Goal: Transaction & Acquisition: Book appointment/travel/reservation

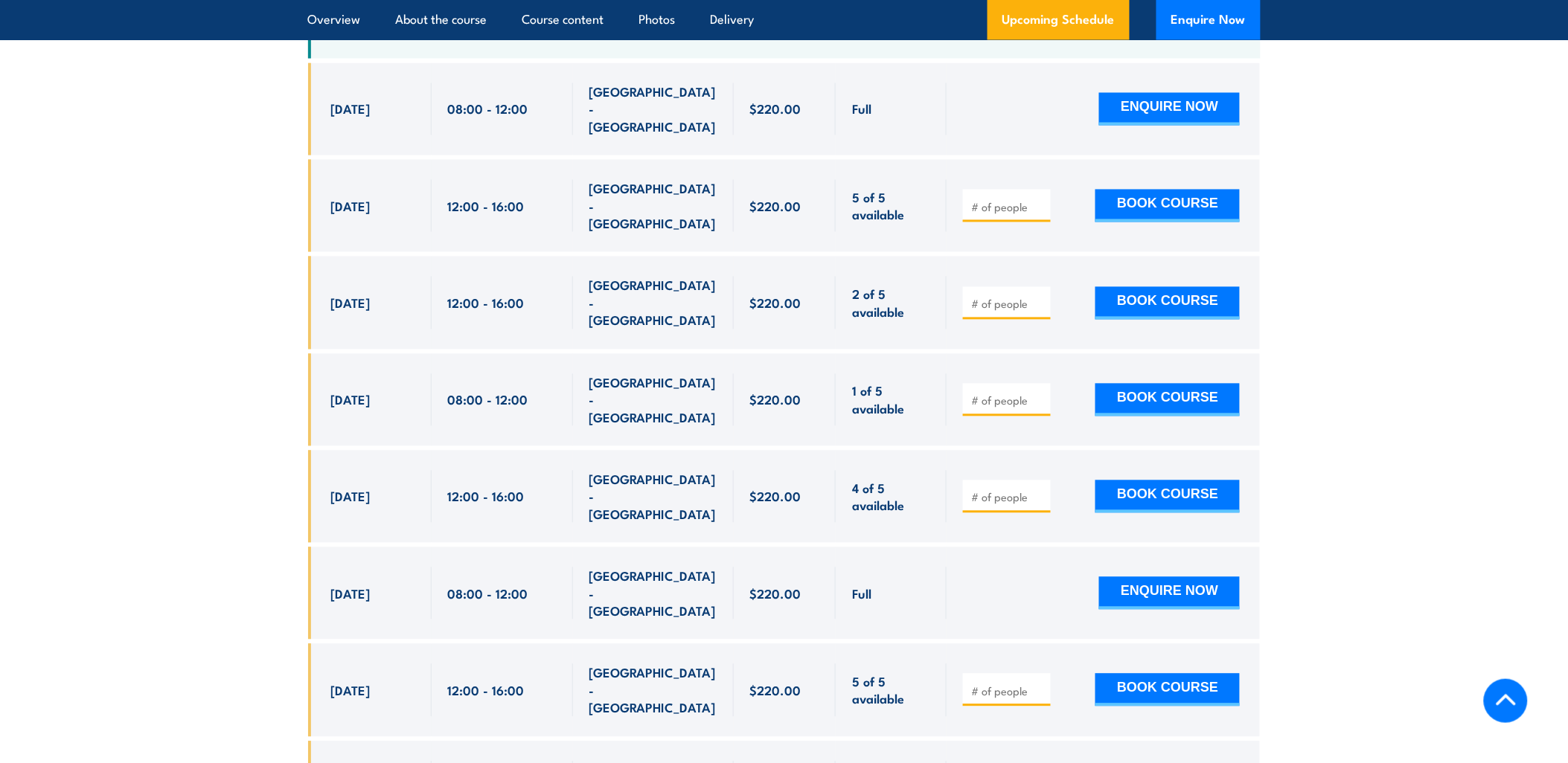
scroll to position [3096, 0]
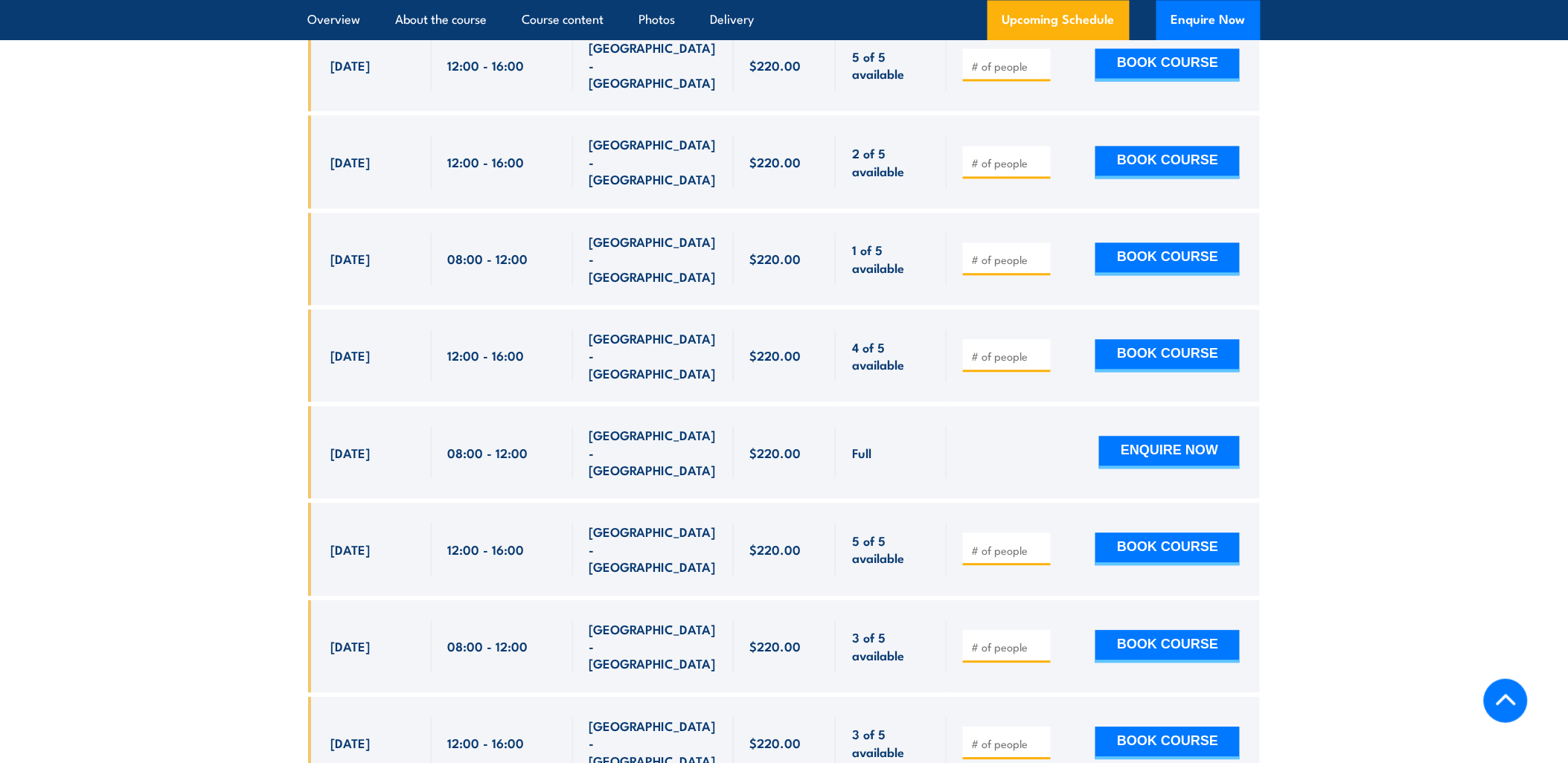
click at [994, 543] on input "number" at bounding box center [1008, 551] width 74 height 15
type input "1"
click at [1147, 533] on button "BOOK COURSE" at bounding box center [1167, 548] width 144 height 32
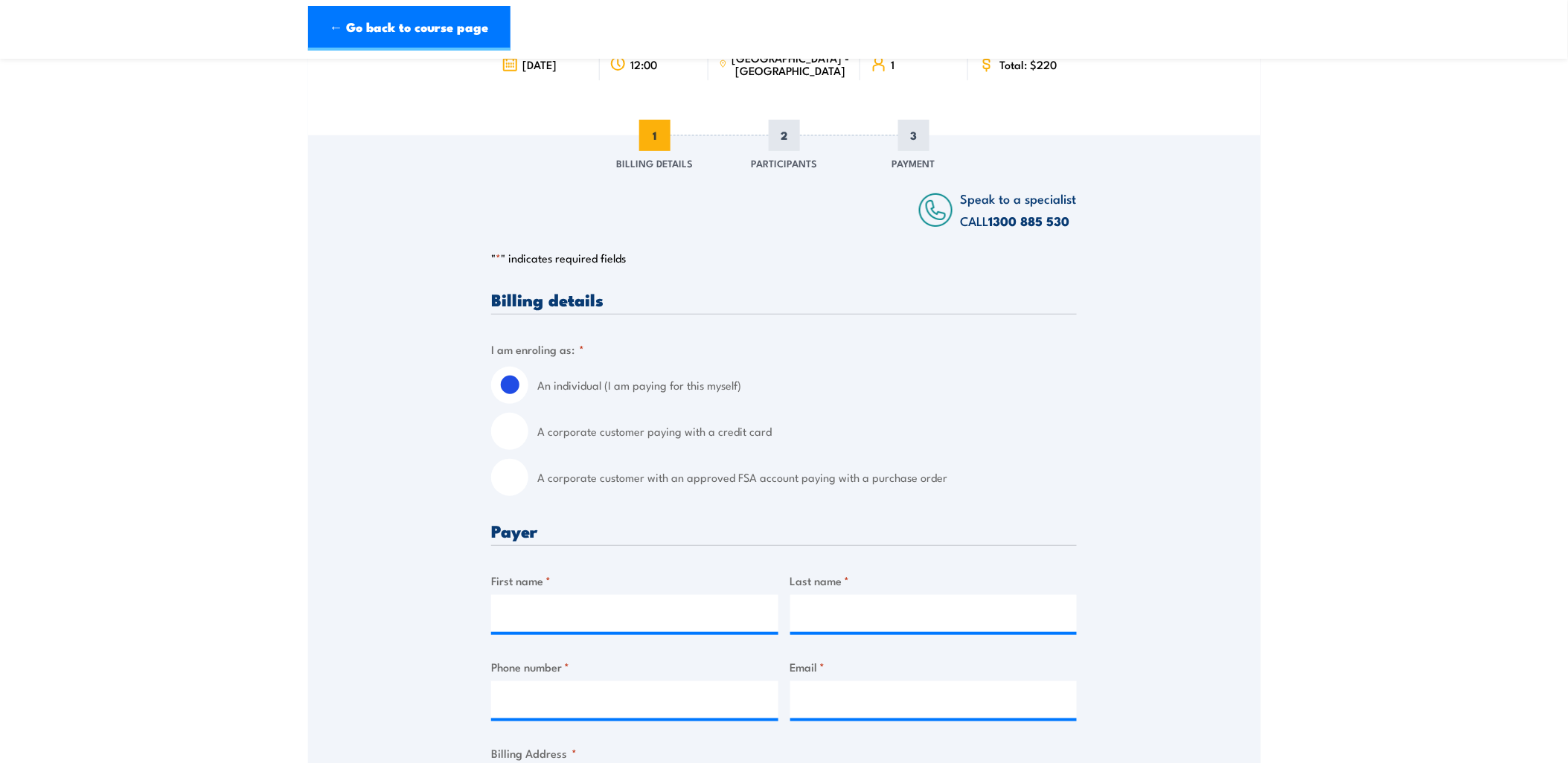
scroll to position [248, 0]
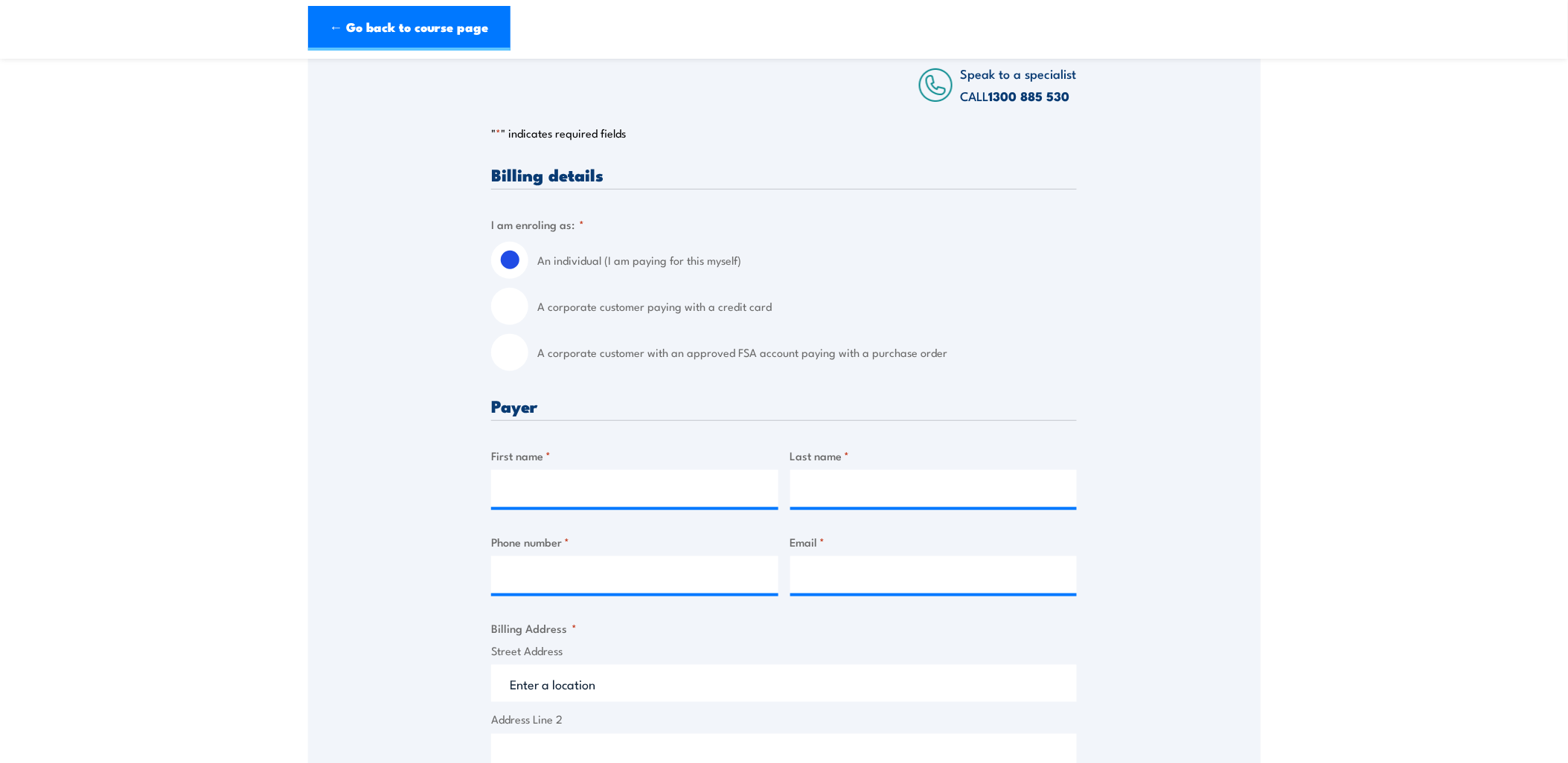
click at [528, 354] on div "A corporate customer with an approved FSA account paying with a purchase order" at bounding box center [784, 352] width 586 height 37
click at [512, 352] on input "A corporate customer with an approved FSA account paying with a purchase order" at bounding box center [509, 352] width 37 height 37
radio input "true"
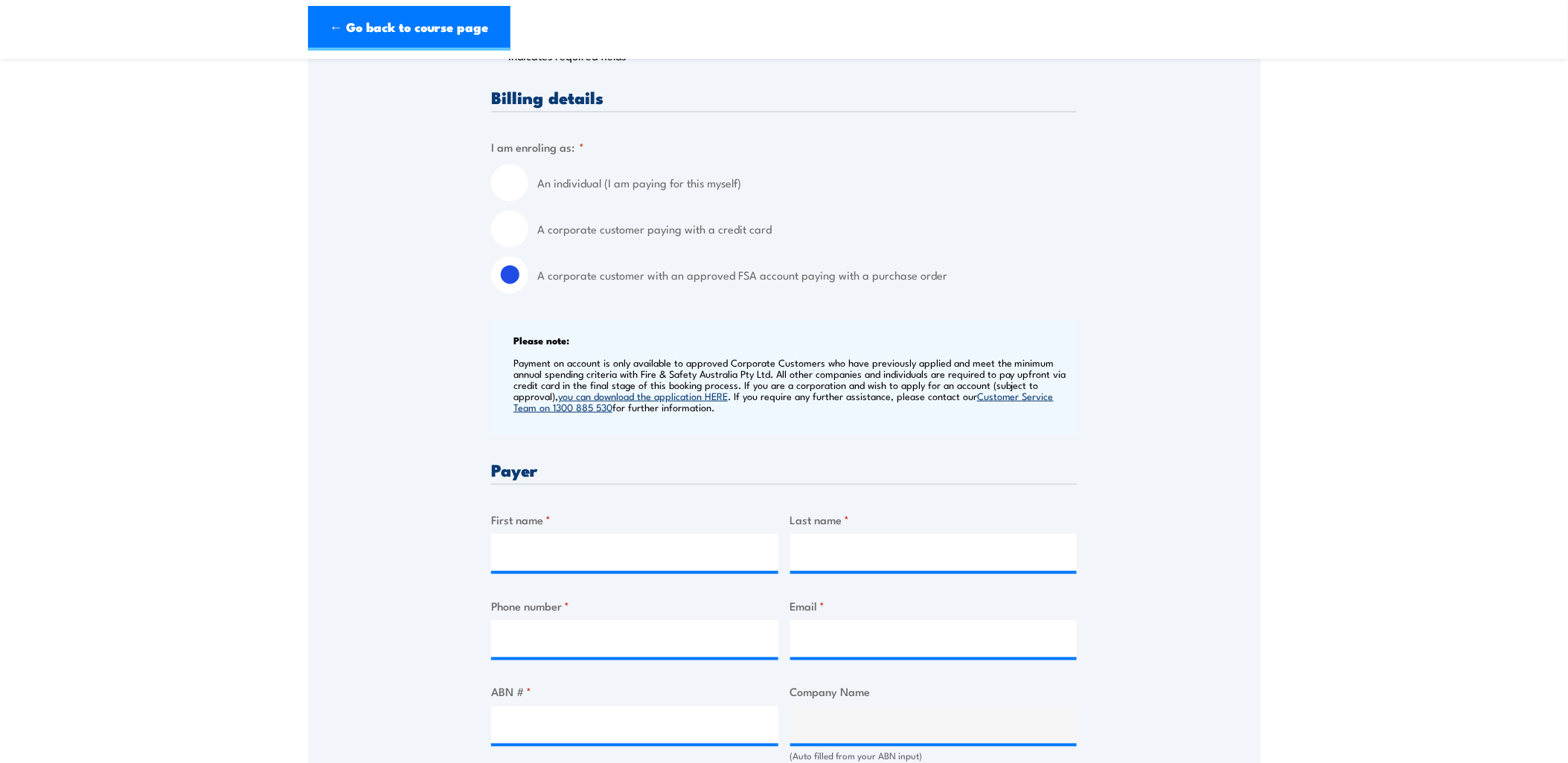
scroll to position [413, 0]
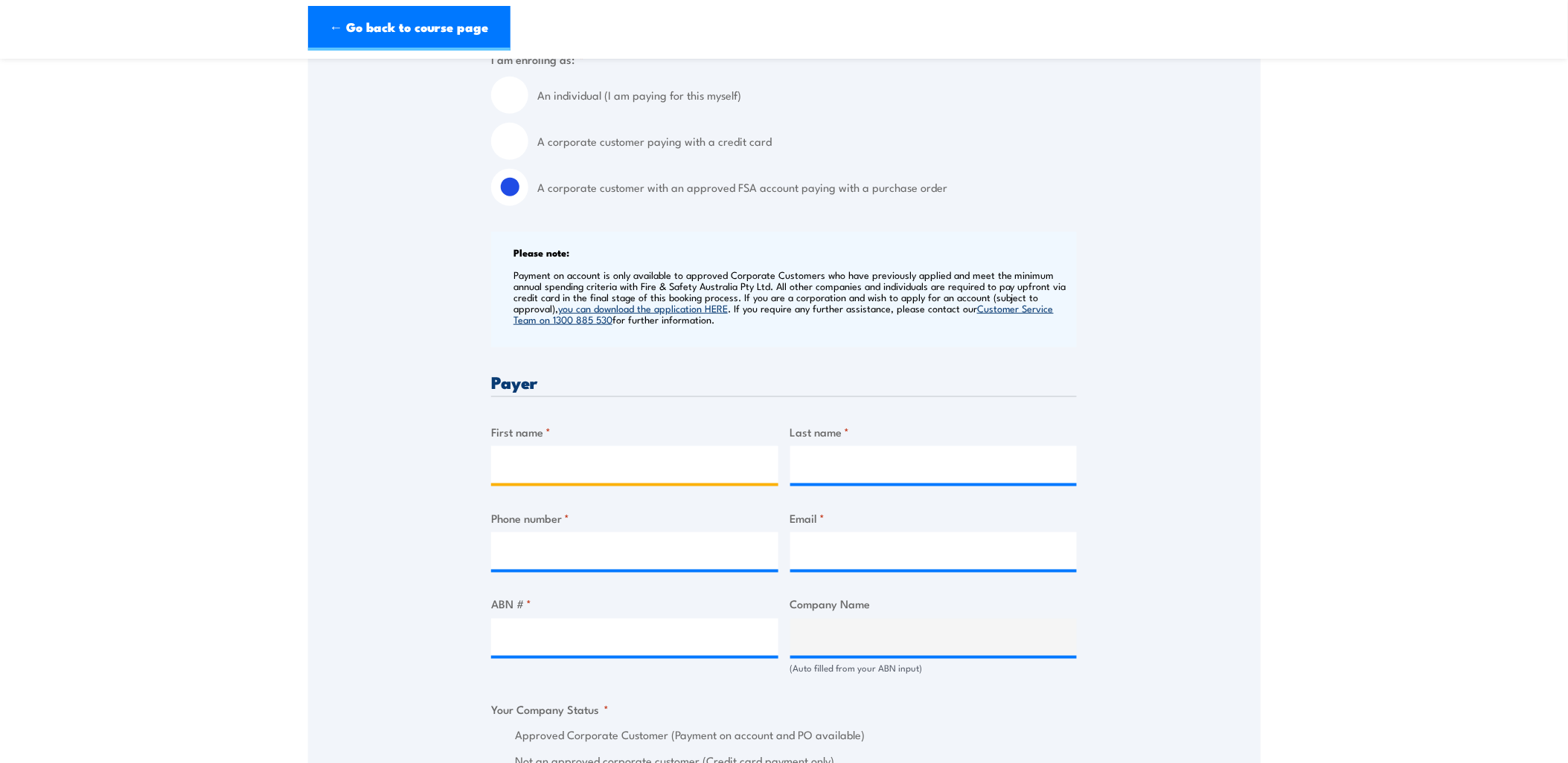
click at [572, 448] on input "First name *" at bounding box center [634, 464] width 287 height 37
type input "Caitlin"
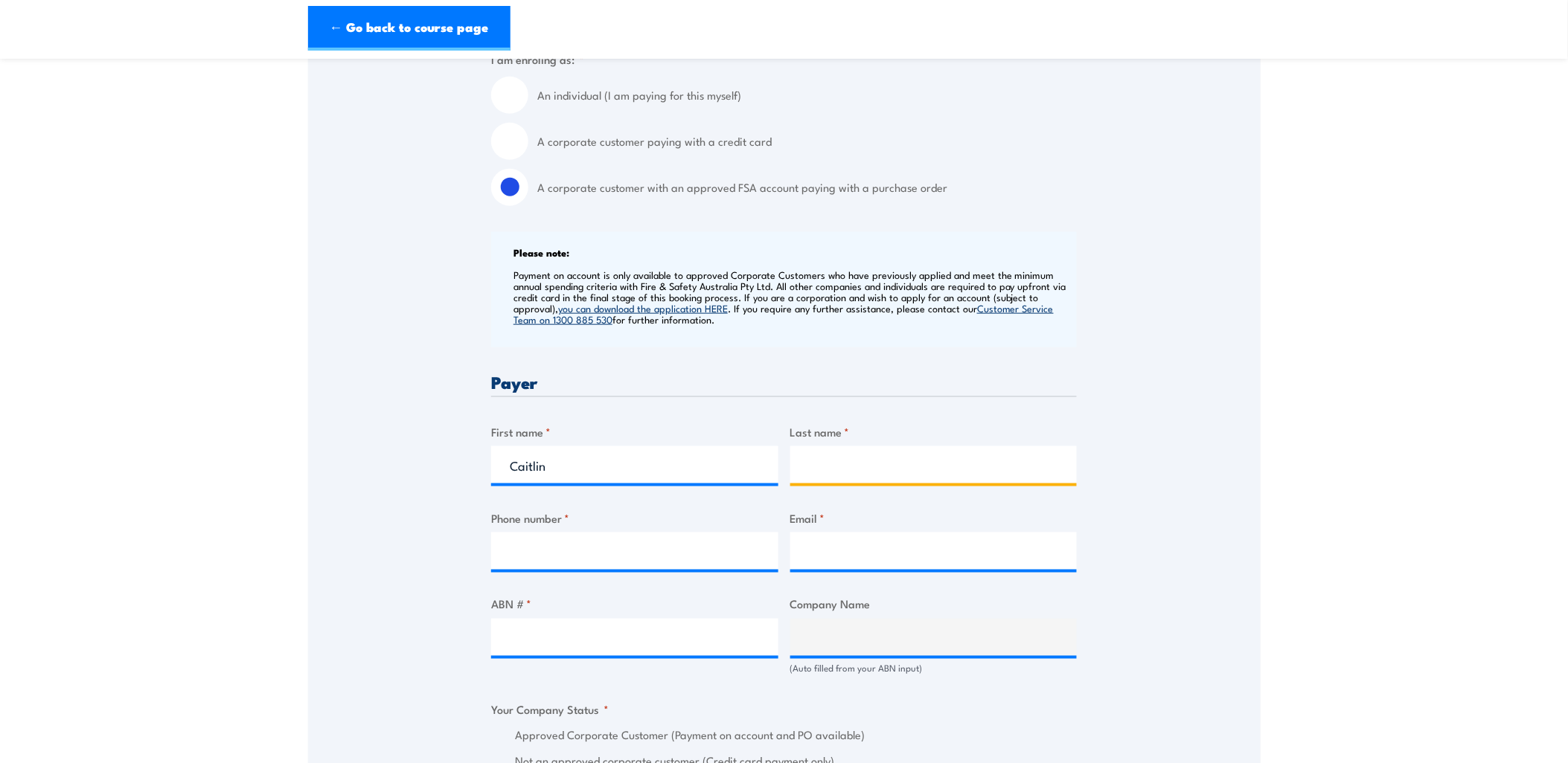
type input "[PERSON_NAME]"
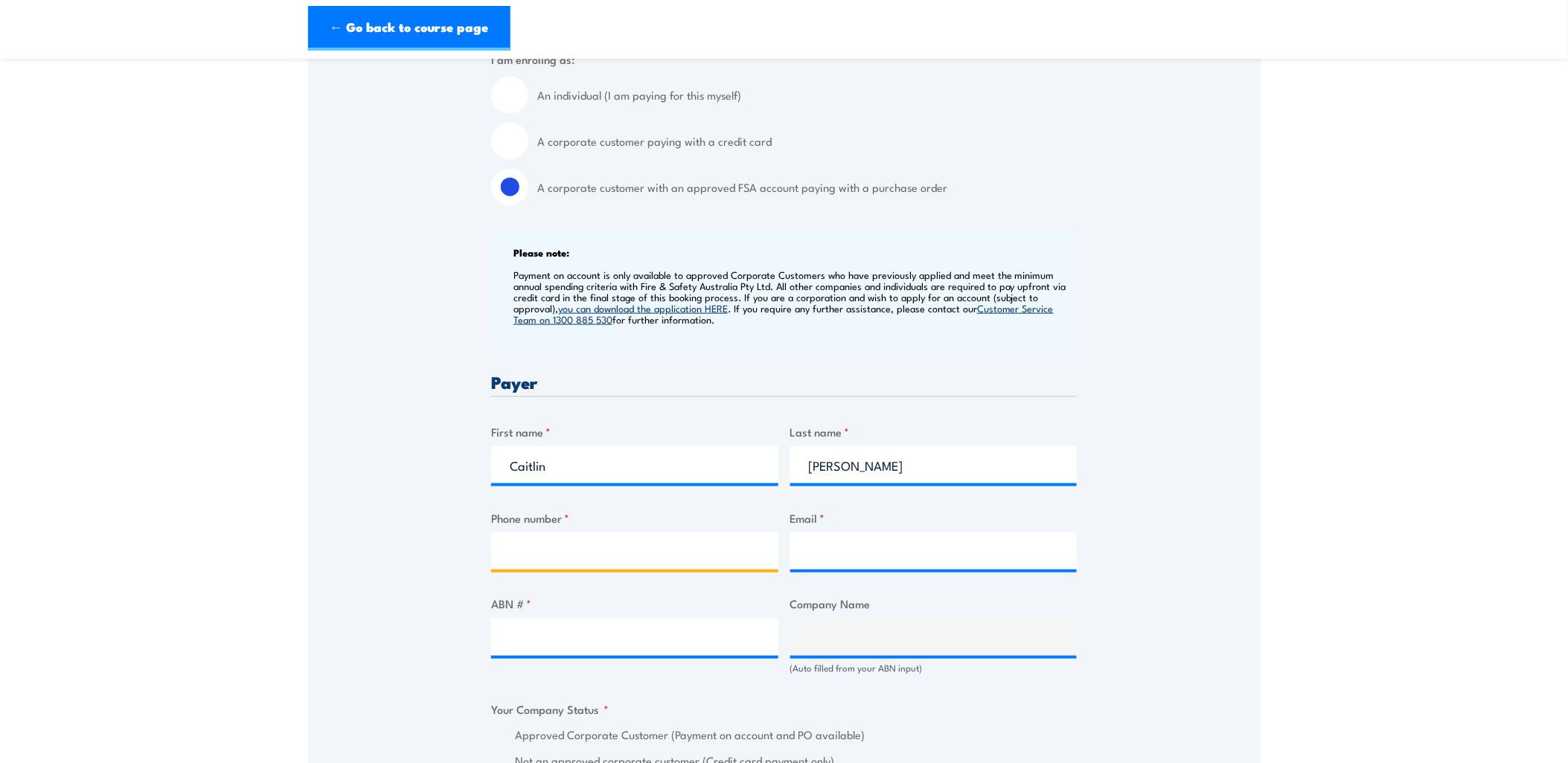
type input "0400161019"
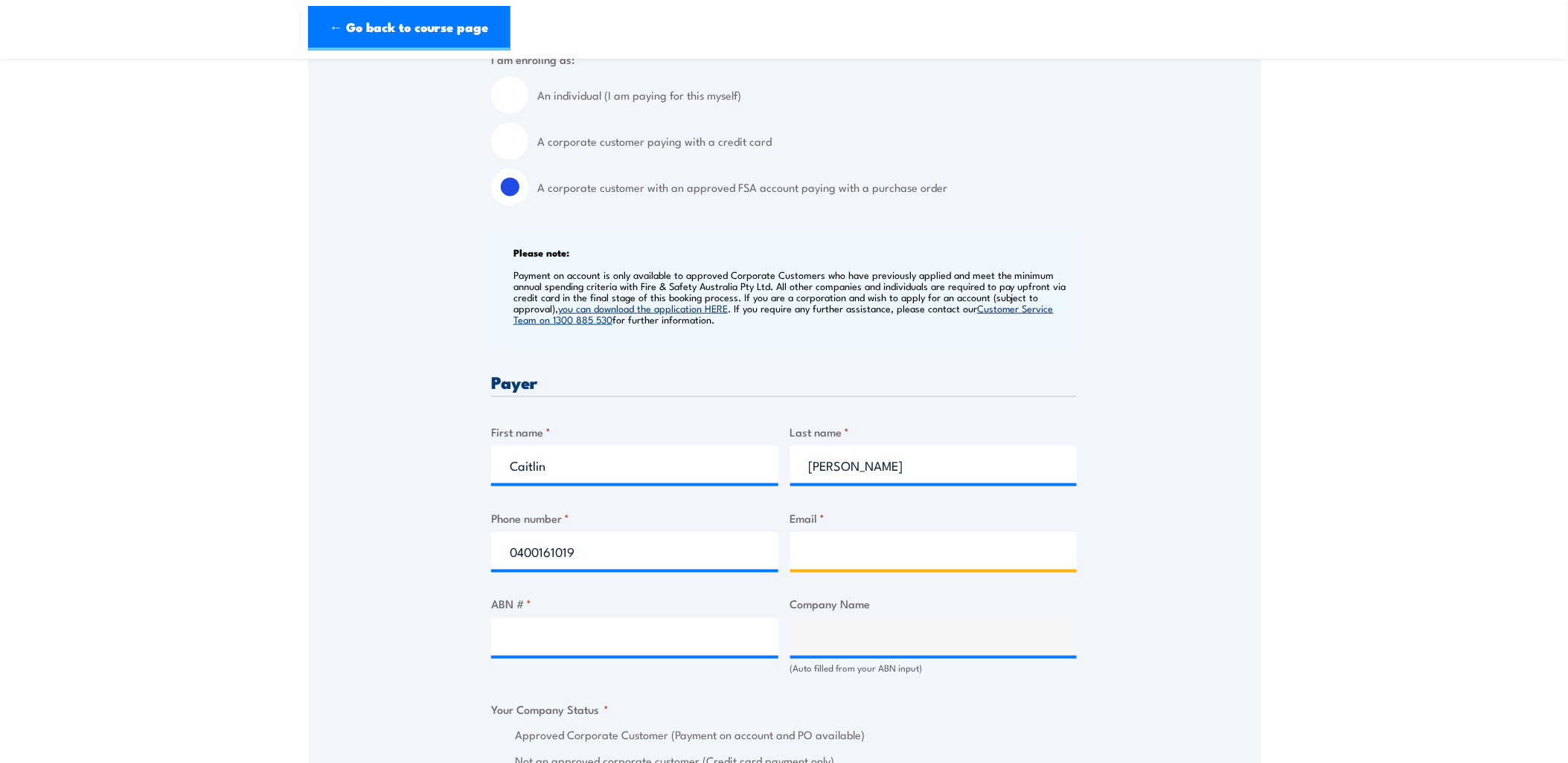
type input "[PERSON_NAME][EMAIL_ADDRESS][PERSON_NAME][DOMAIN_NAME]"
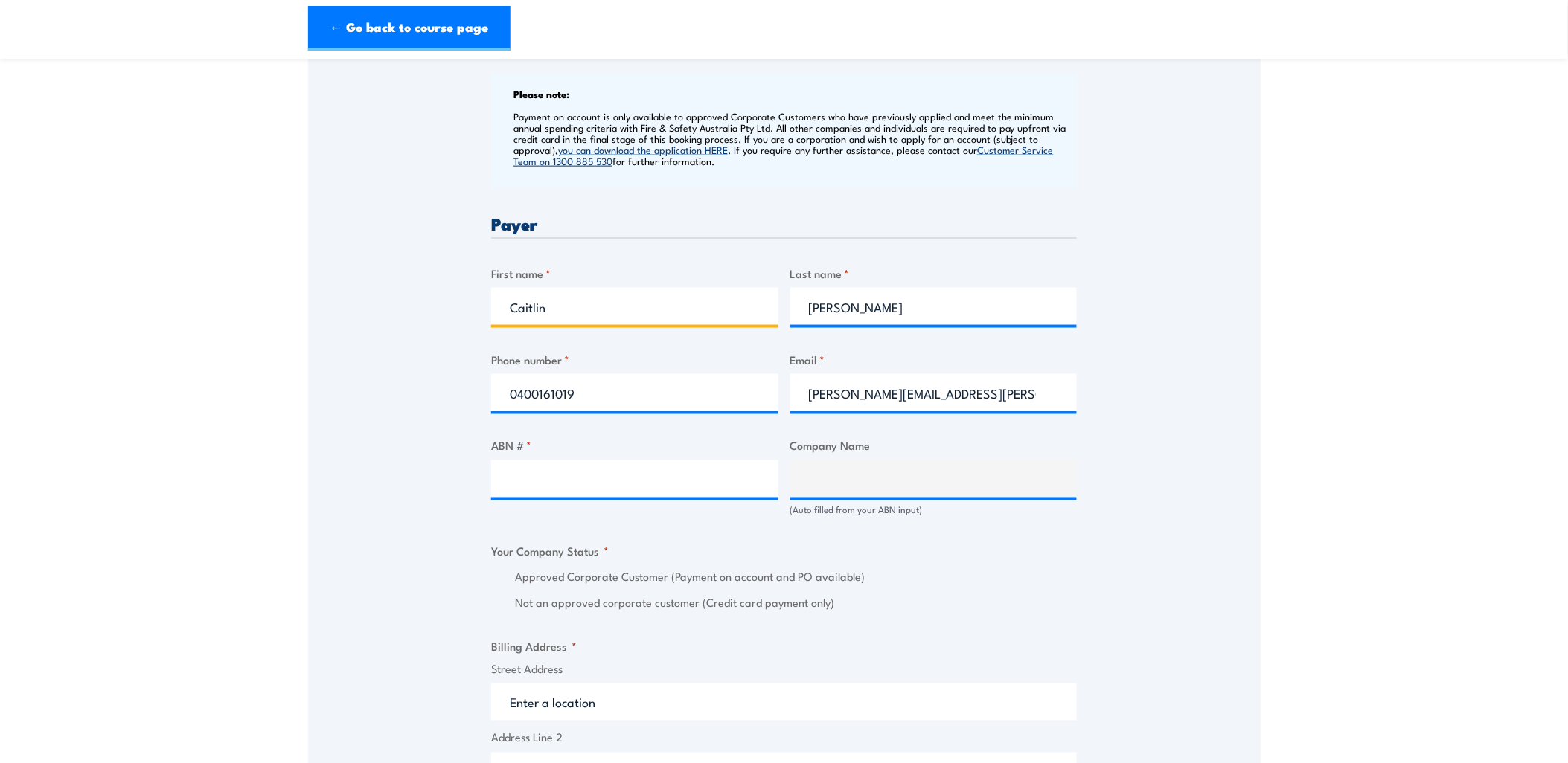
scroll to position [578, 0]
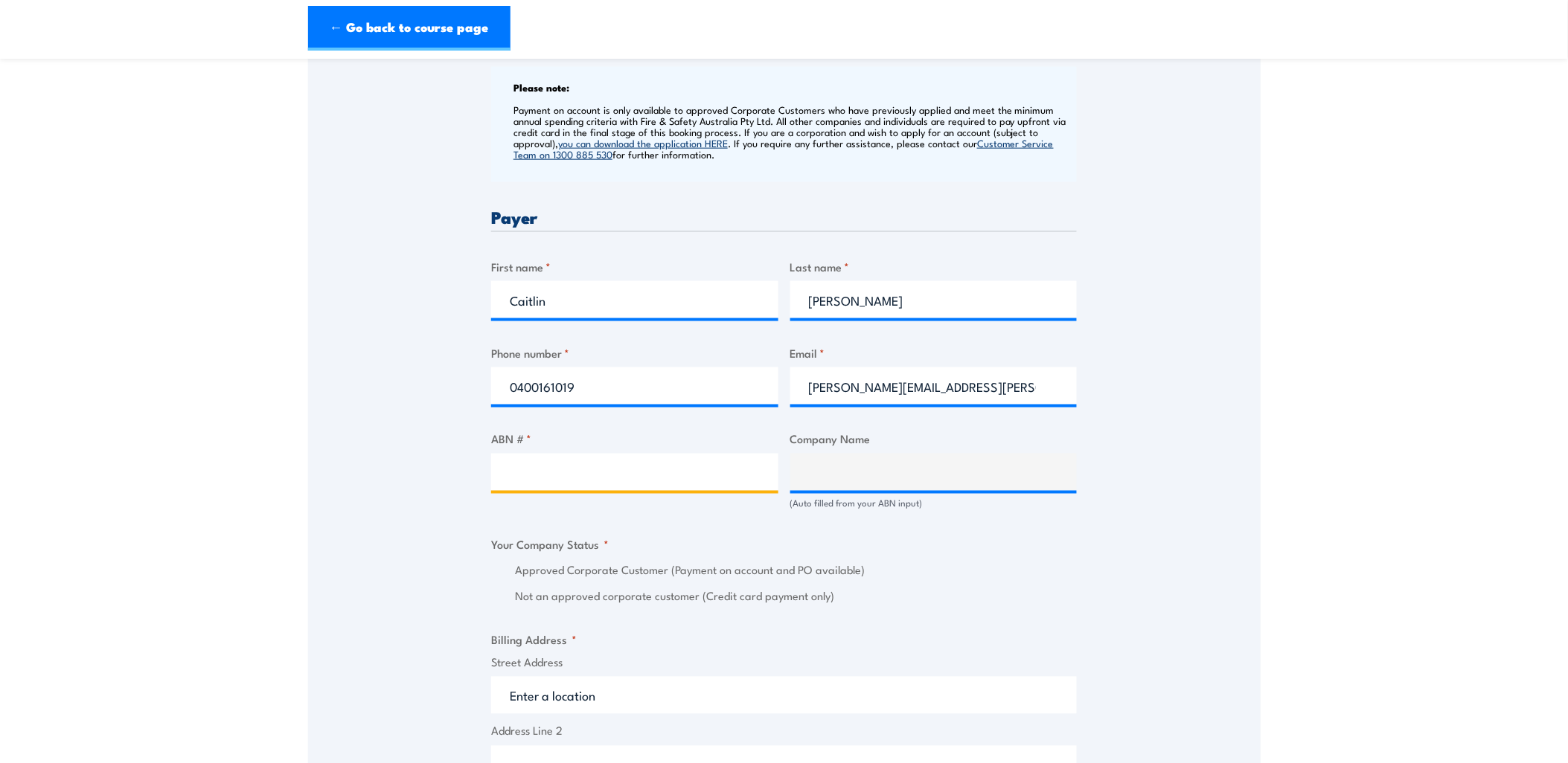
click at [608, 461] on input "ABN # *" at bounding box center [634, 472] width 287 height 37
paste input "20/10/2025"
type input "20/10/2025"
paste input "66 618 030 872"
type input "66 618 030 872"
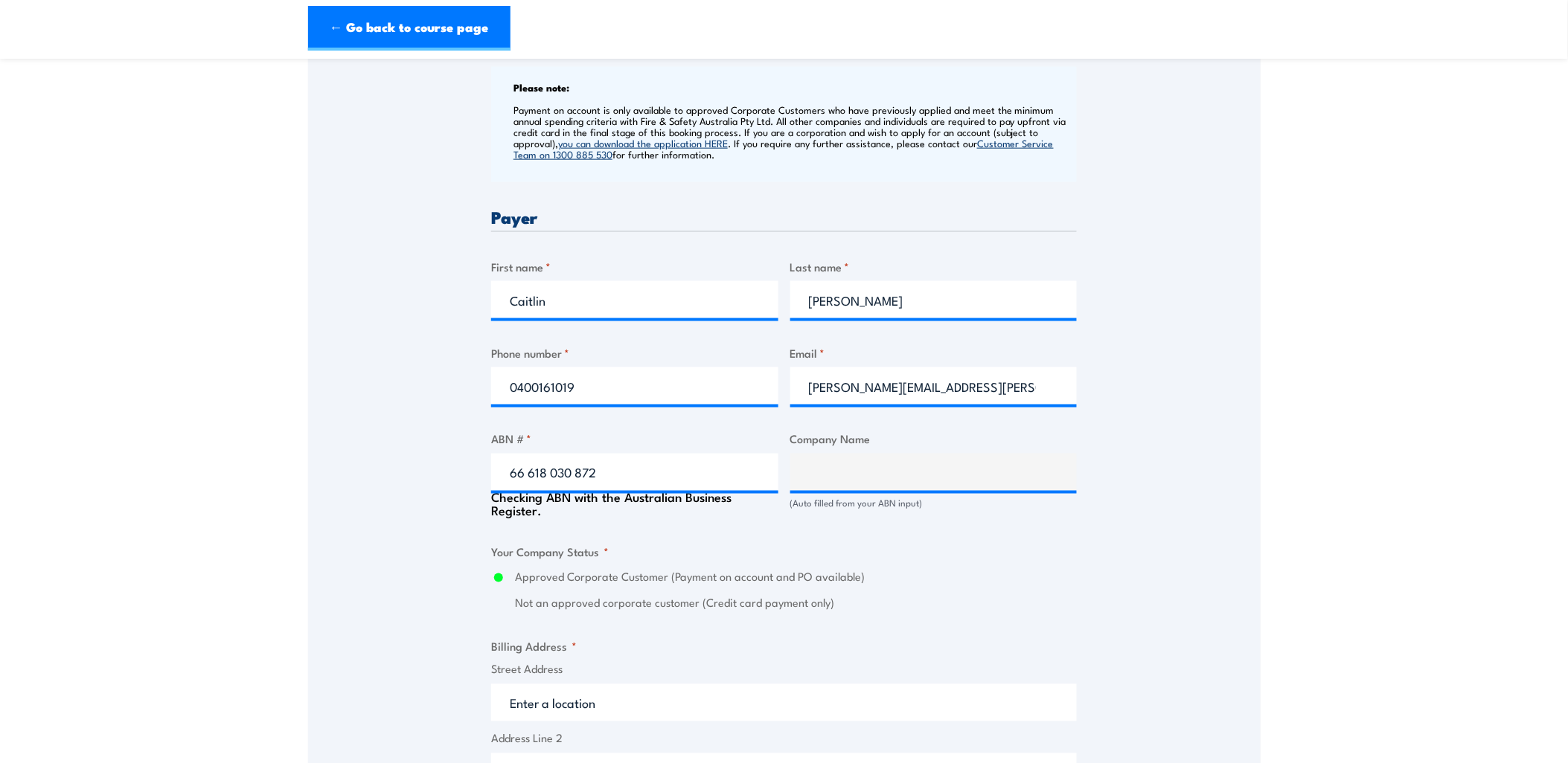
type input "ACCIONA CONSTRUCTION AUSTRALIA PTY LTD"
radio input "true"
click at [1143, 423] on div "Speak to a specialist CALL 1300 885 530 CALL 1300 885 530 " * " indicates requi…" at bounding box center [784, 501] width 953 height 1642
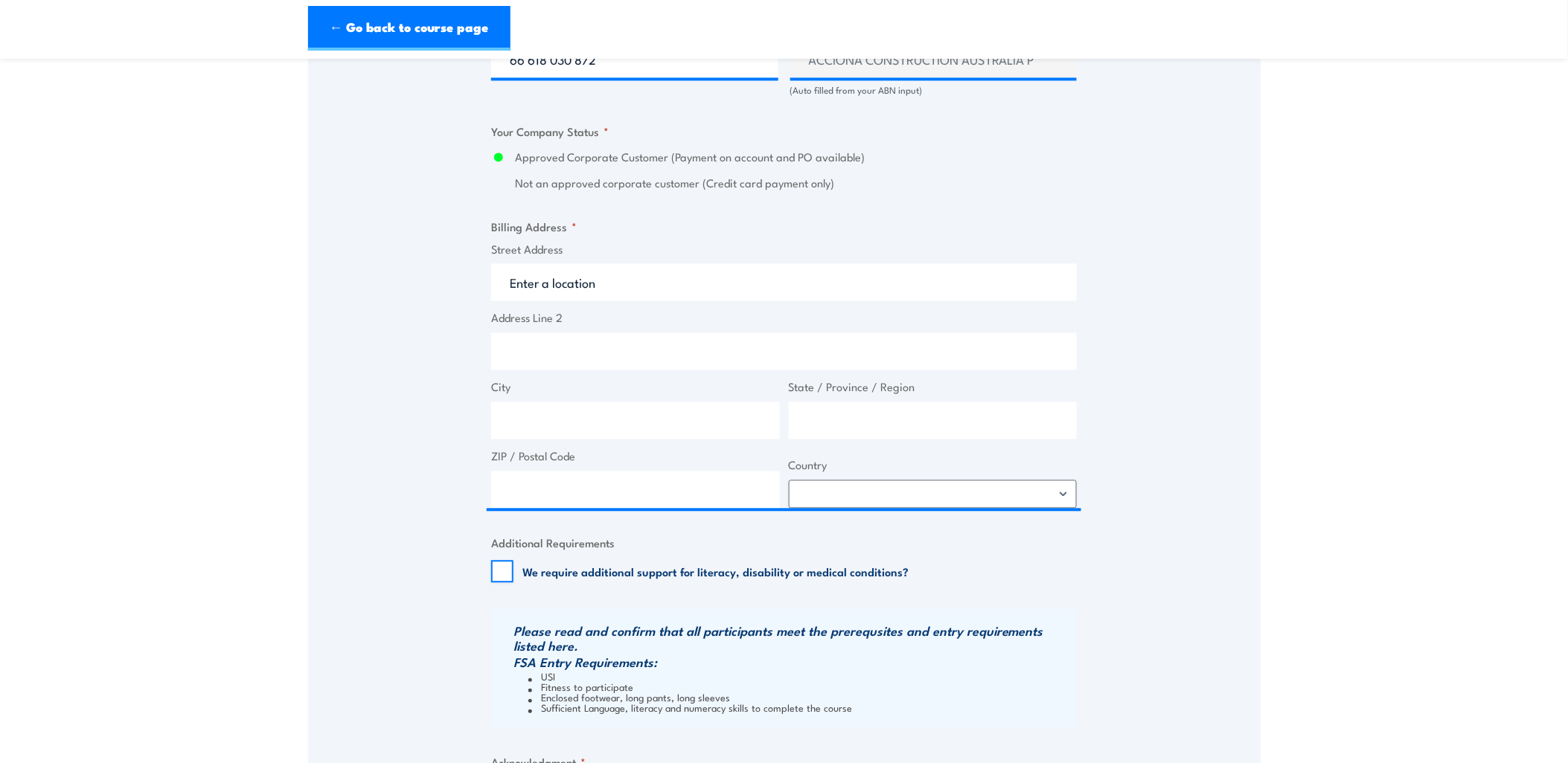
scroll to position [992, 0]
click at [564, 274] on input "Street Address" at bounding box center [784, 282] width 586 height 37
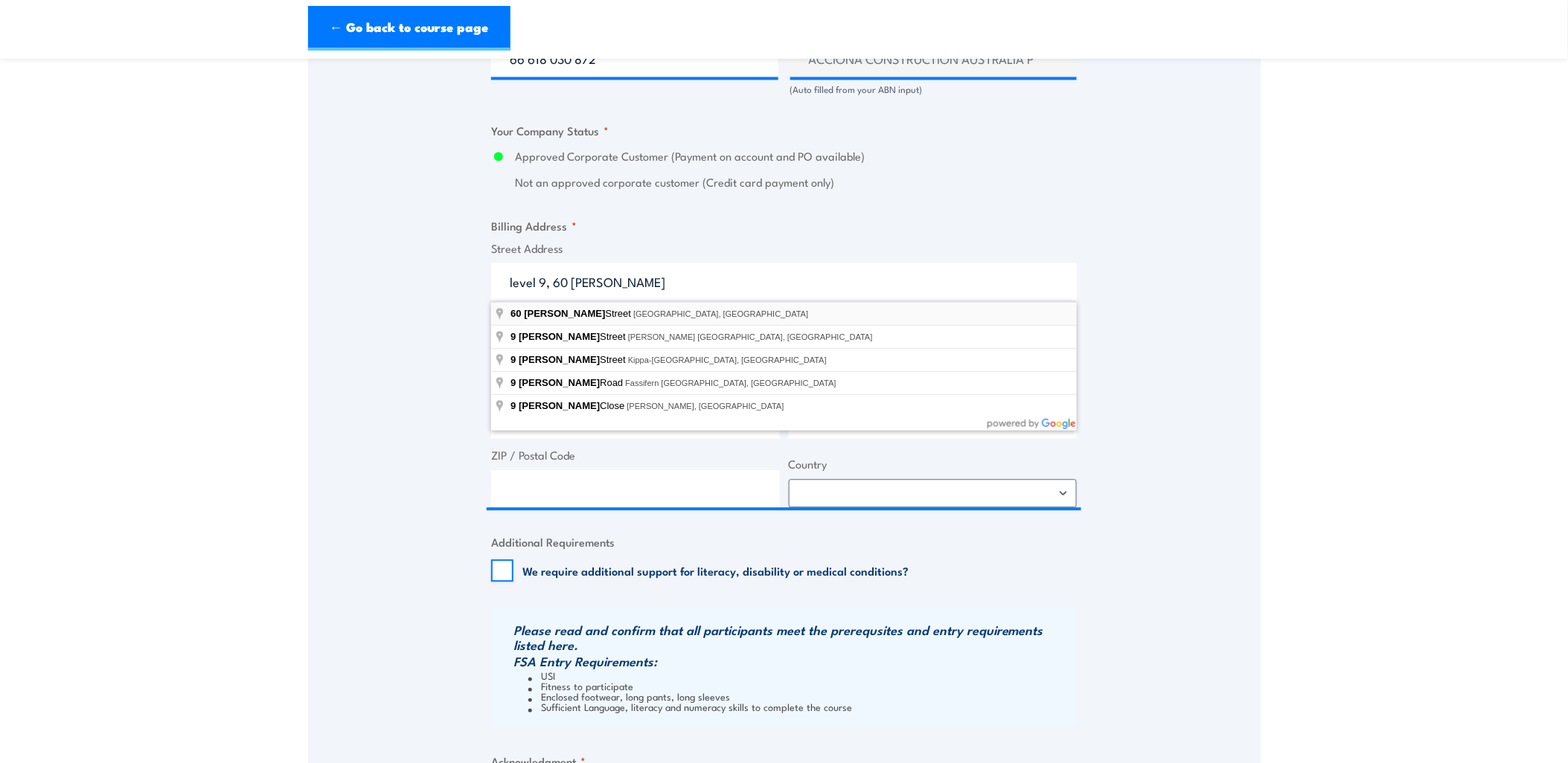
type input "[STREET_ADDRESS][PERSON_NAME]"
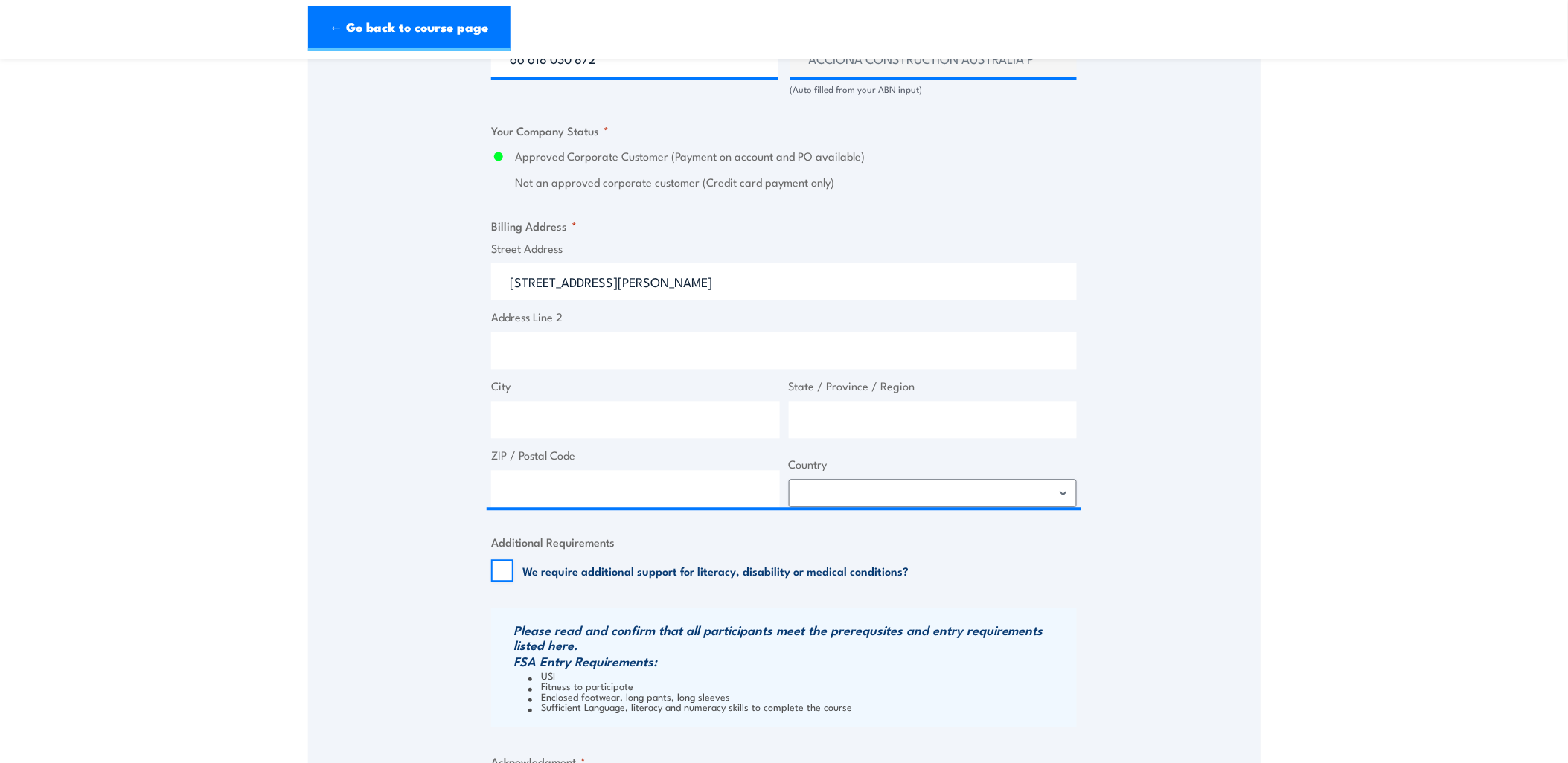
type input "[STREET_ADDRESS][PERSON_NAME]"
type input "[GEOGRAPHIC_DATA]"
type input "2060"
select select "[GEOGRAPHIC_DATA]"
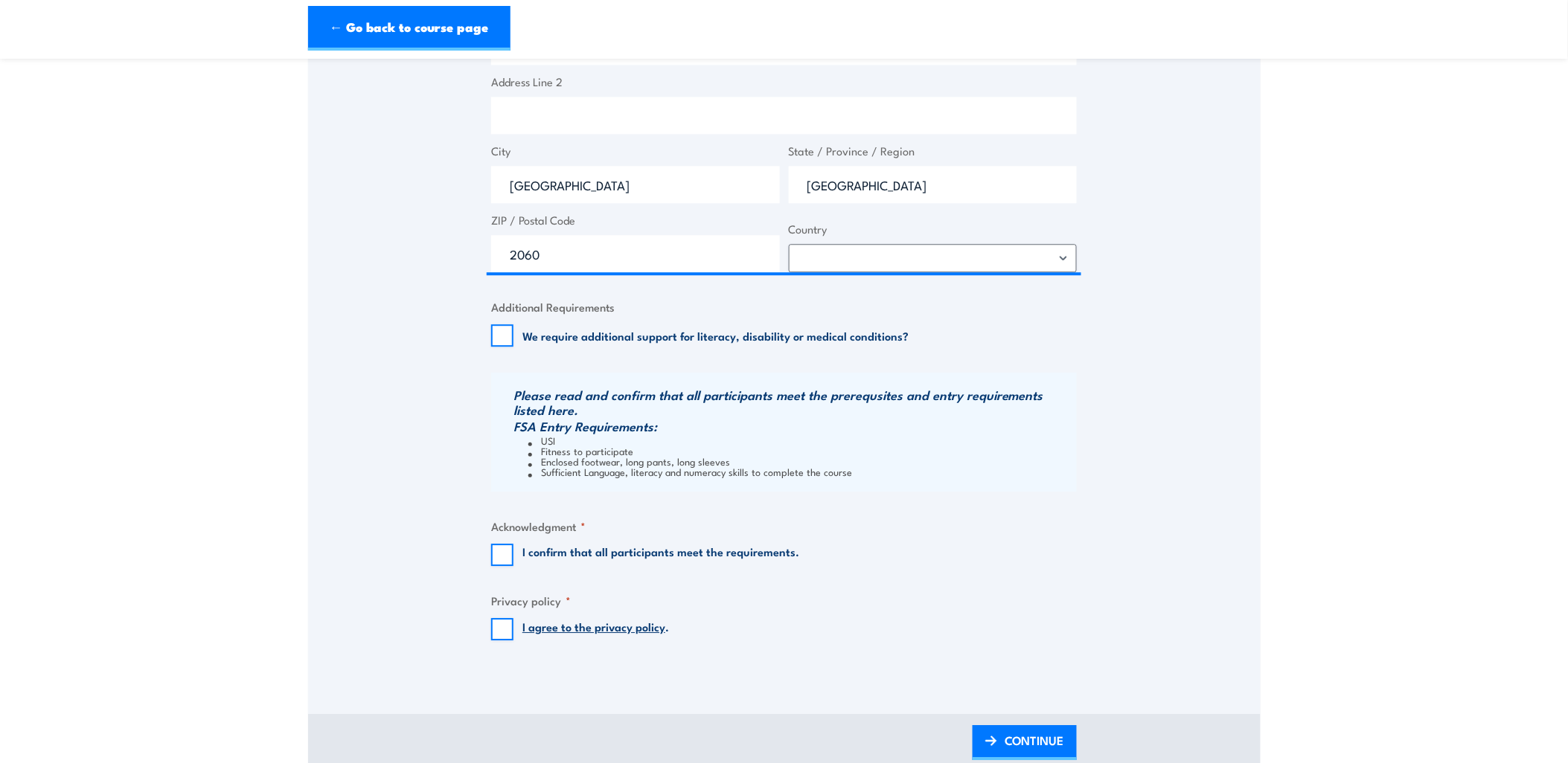
scroll to position [1322, 0]
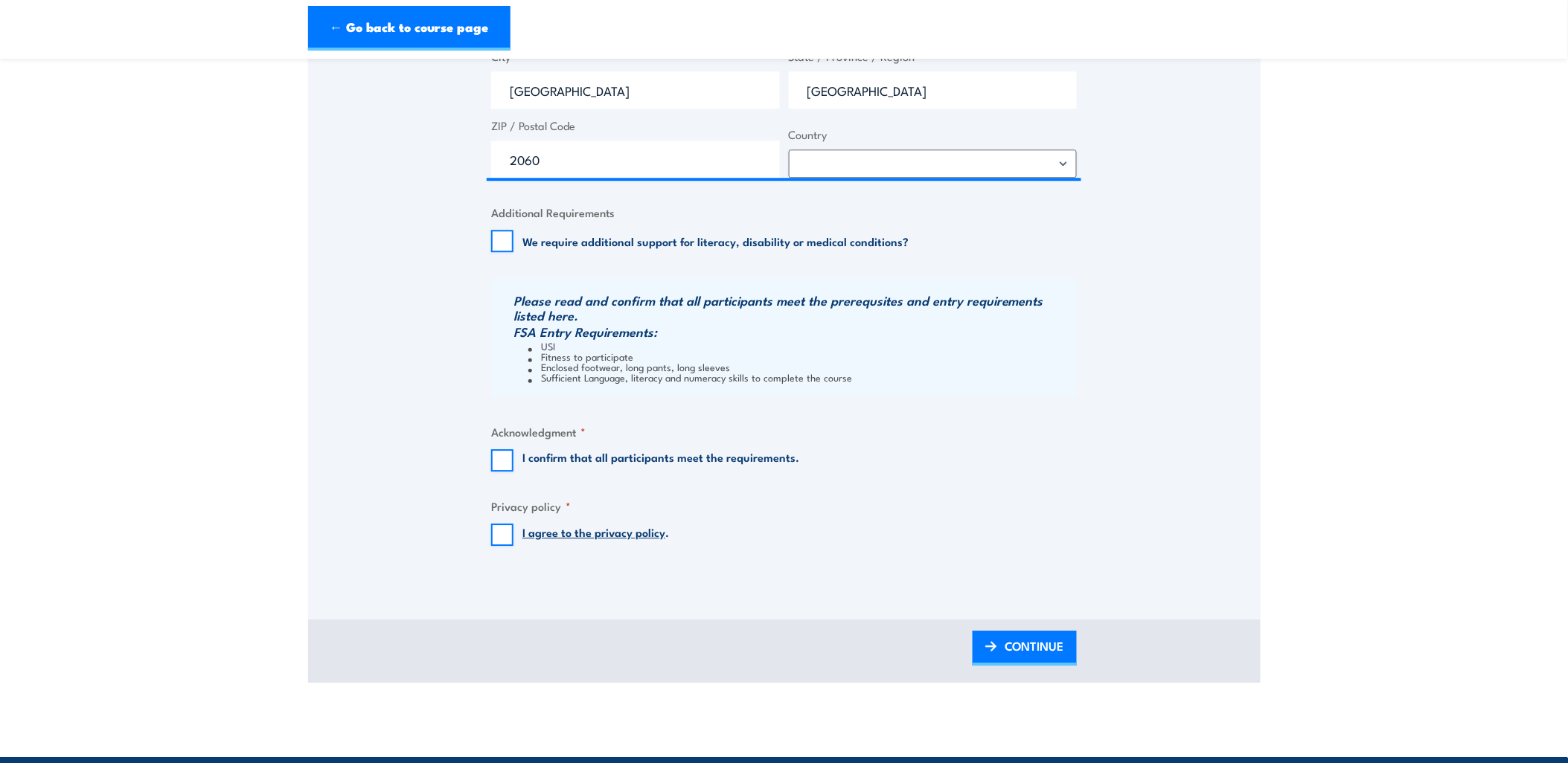
click at [500, 531] on input "I agree to the privacy policy ." at bounding box center [502, 534] width 22 height 22
checkbox input "true"
click at [503, 453] on input "I confirm that all participants meet the requirements." at bounding box center [502, 460] width 22 height 22
checkbox input "true"
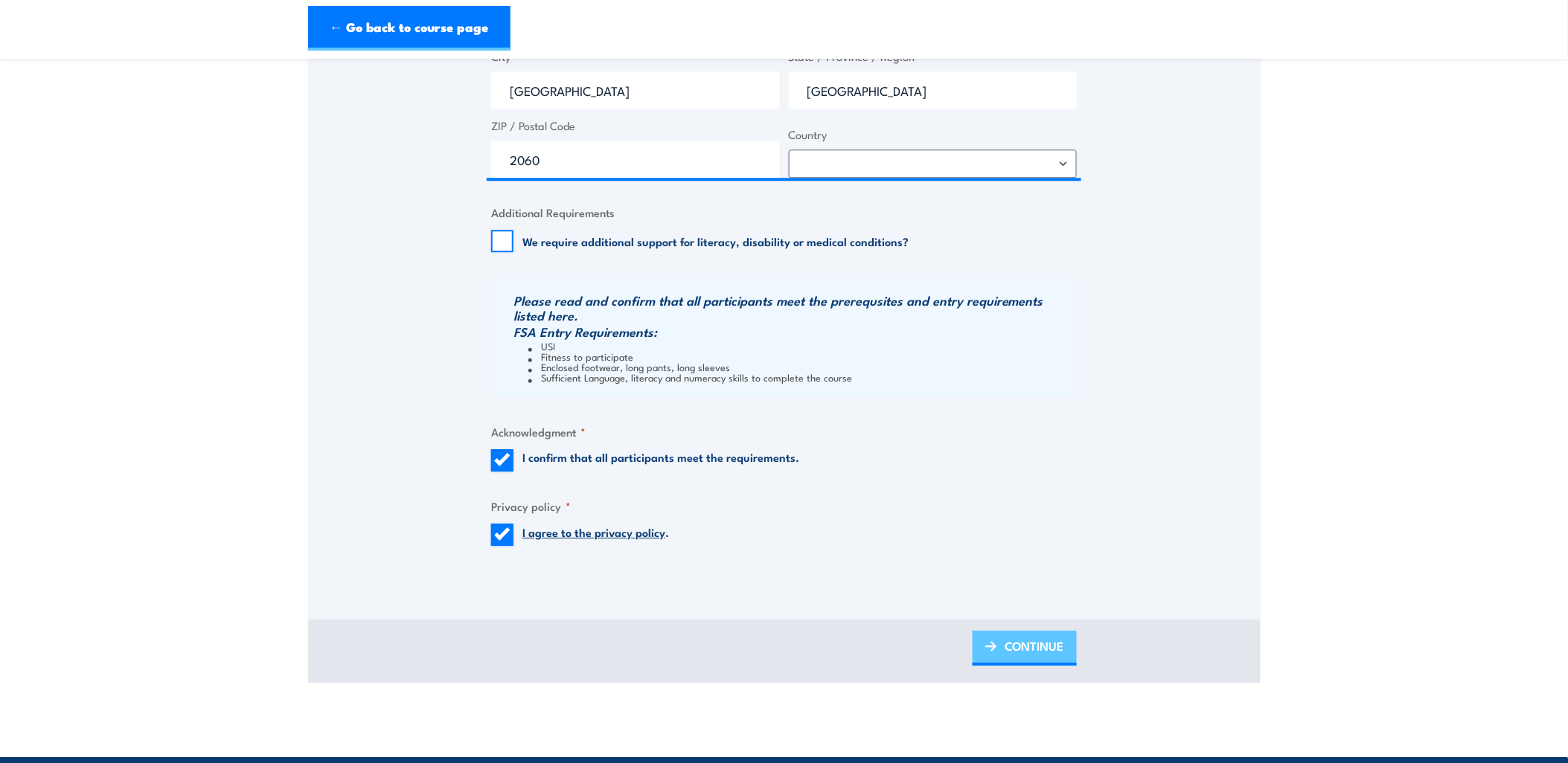
click at [1028, 647] on span "CONTINUE" at bounding box center [1035, 646] width 60 height 39
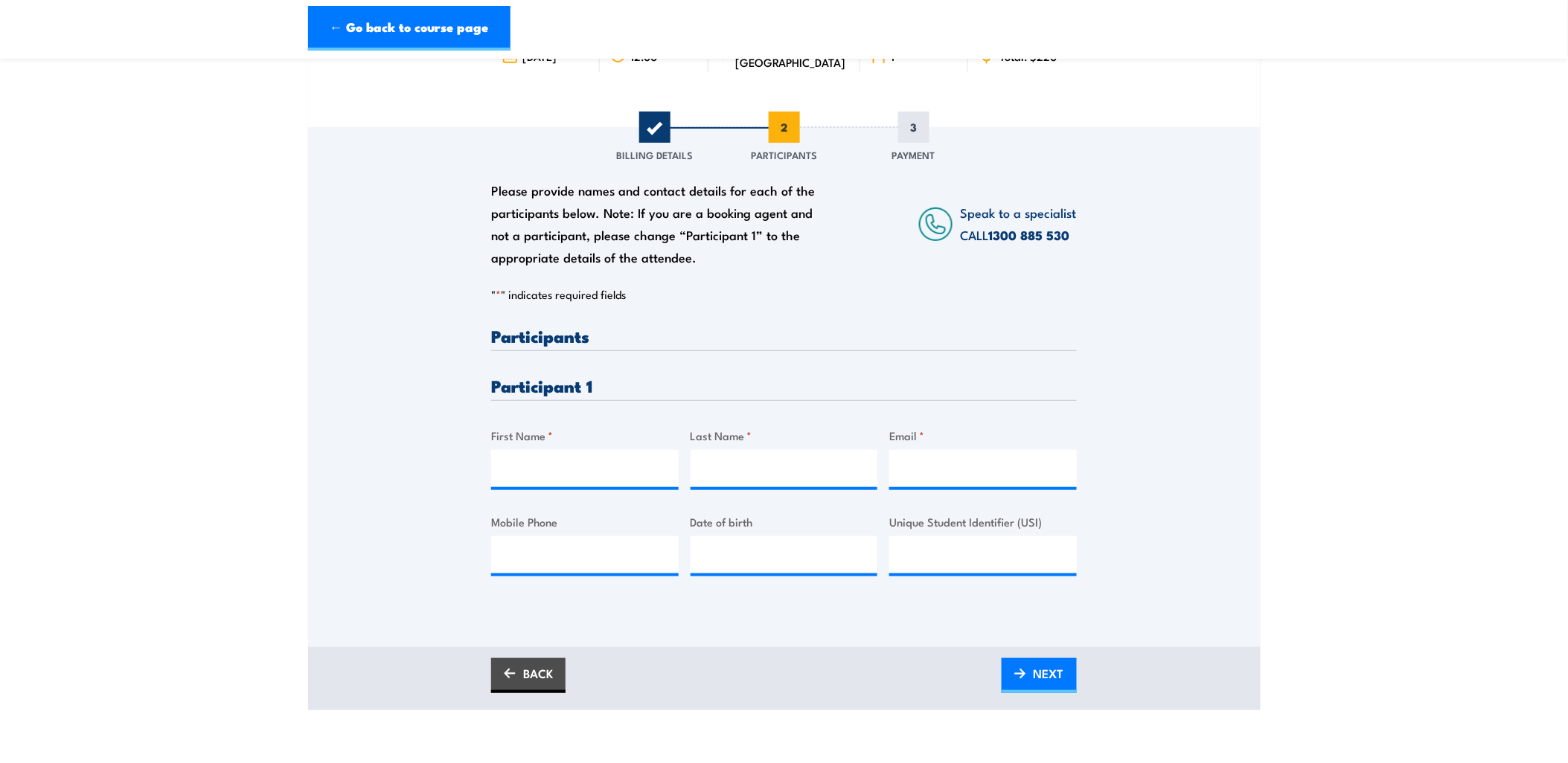
scroll to position [166, 0]
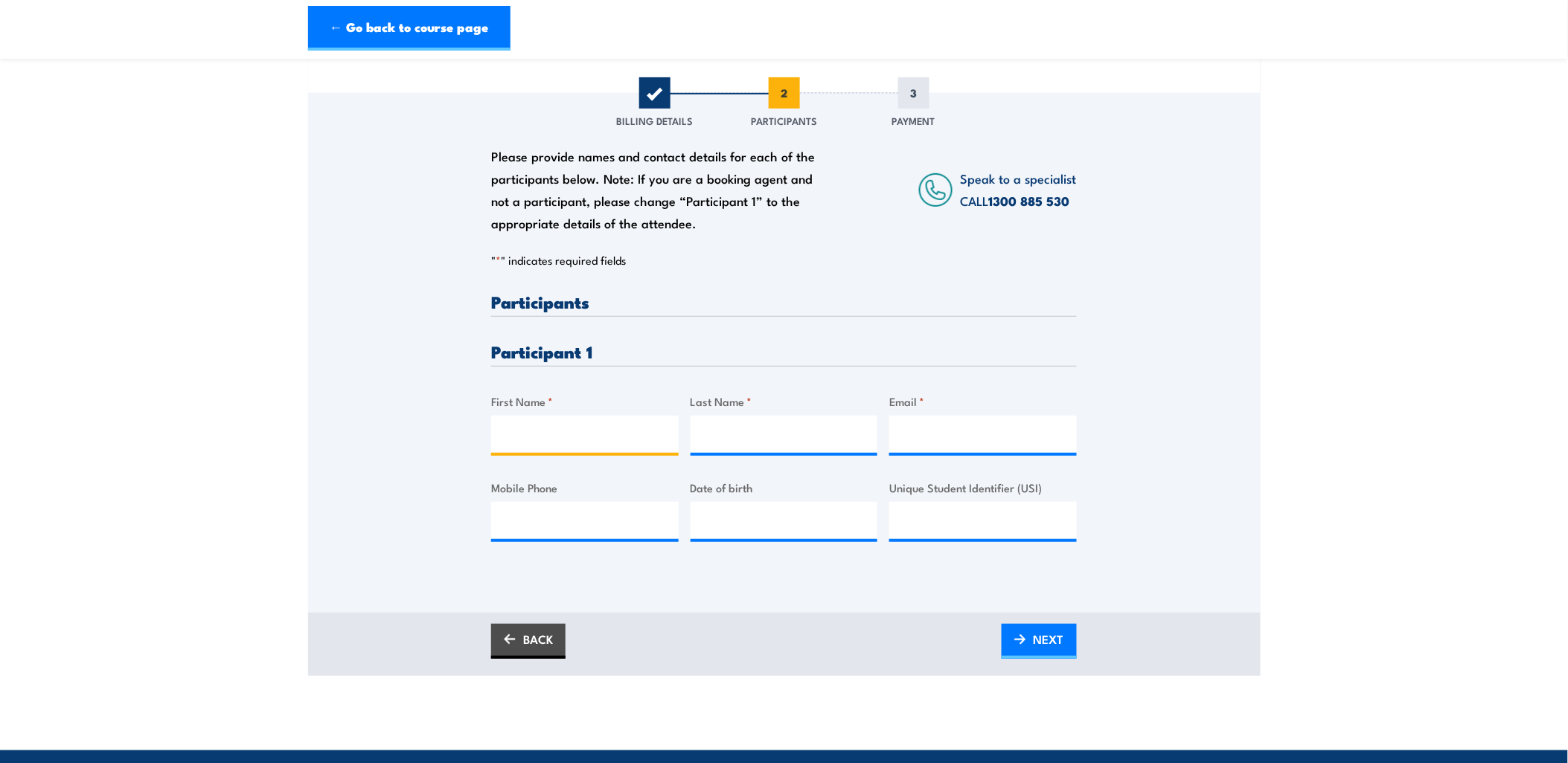
click at [573, 433] on input "First Name *" at bounding box center [584, 434] width 187 height 37
type input "Violeta"
click at [737, 426] on input "Last Name *" at bounding box center [784, 434] width 187 height 37
paste input "Nanevski"
type input "Nanevski"
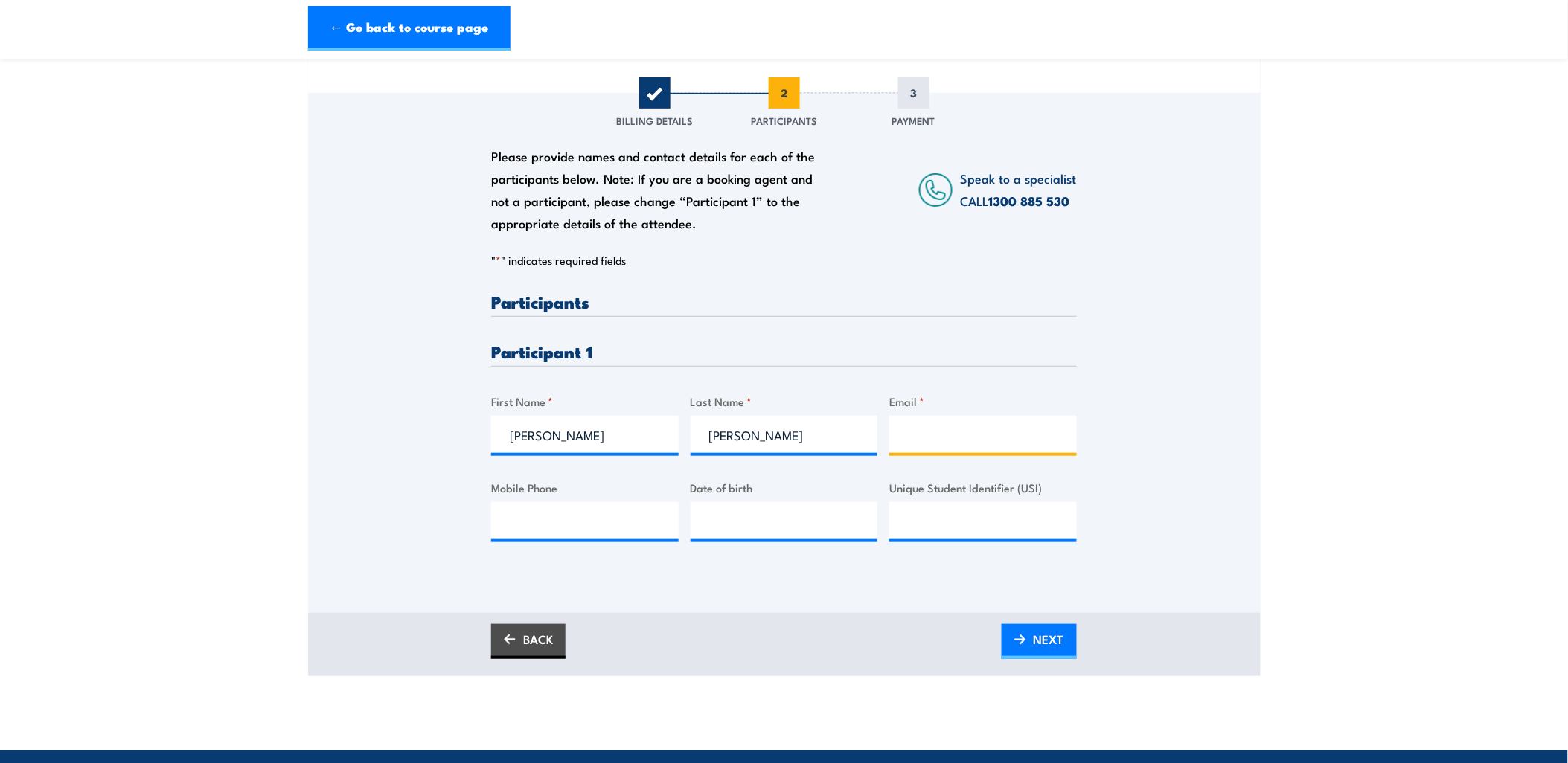
click at [934, 447] on input "Email *" at bounding box center [983, 434] width 187 height 37
paste input "violeta.nanevski@acciona.com"
type input "violeta.nanevski@acciona.com"
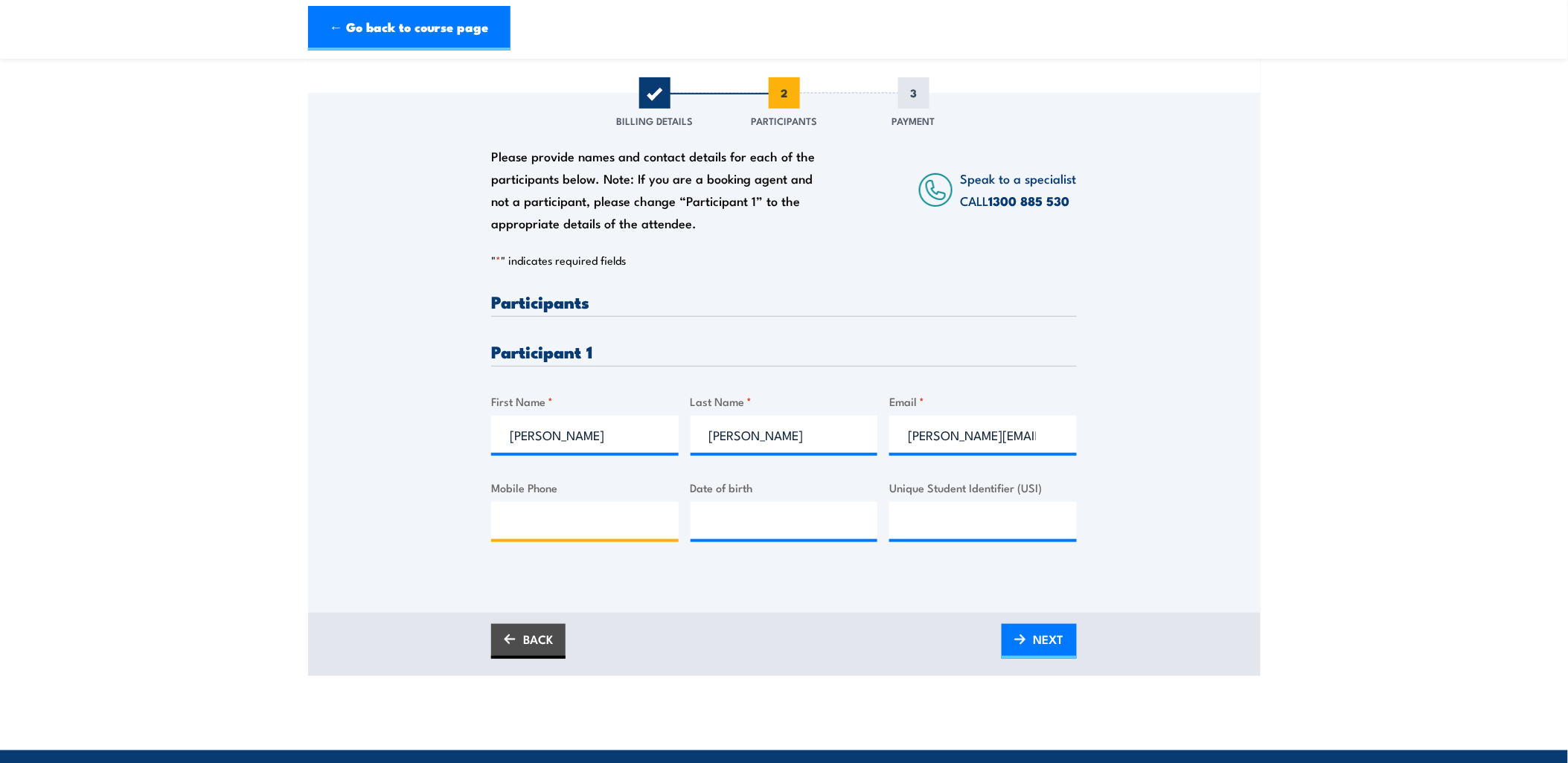
click at [578, 513] on input "Mobile Phone" at bounding box center [584, 521] width 187 height 37
paste input "61411200533"
type input "61411200533"
click at [798, 516] on input "__/__/____" at bounding box center [784, 521] width 187 height 37
paste input "[DATE]"
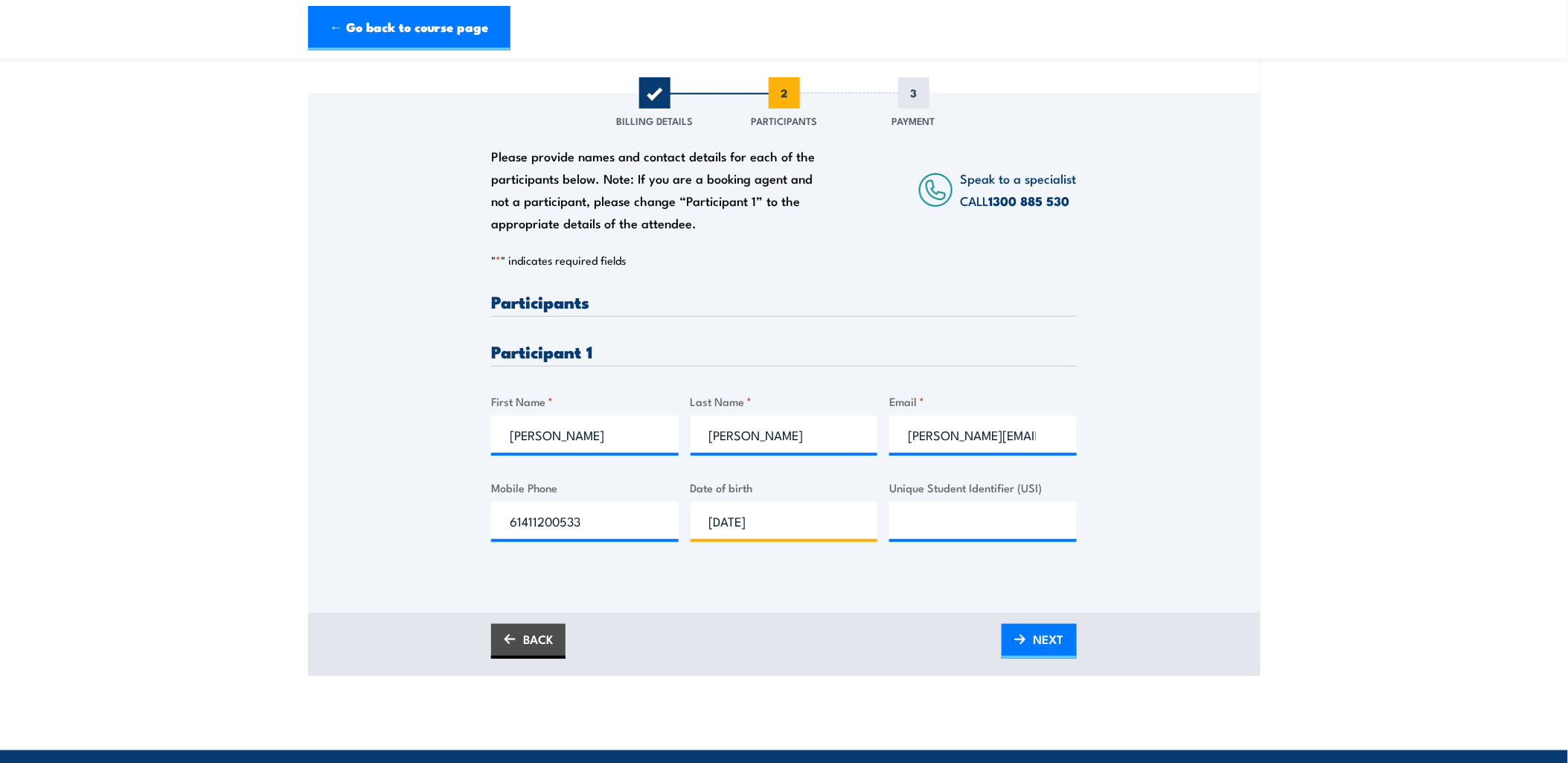
type input "[DATE]"
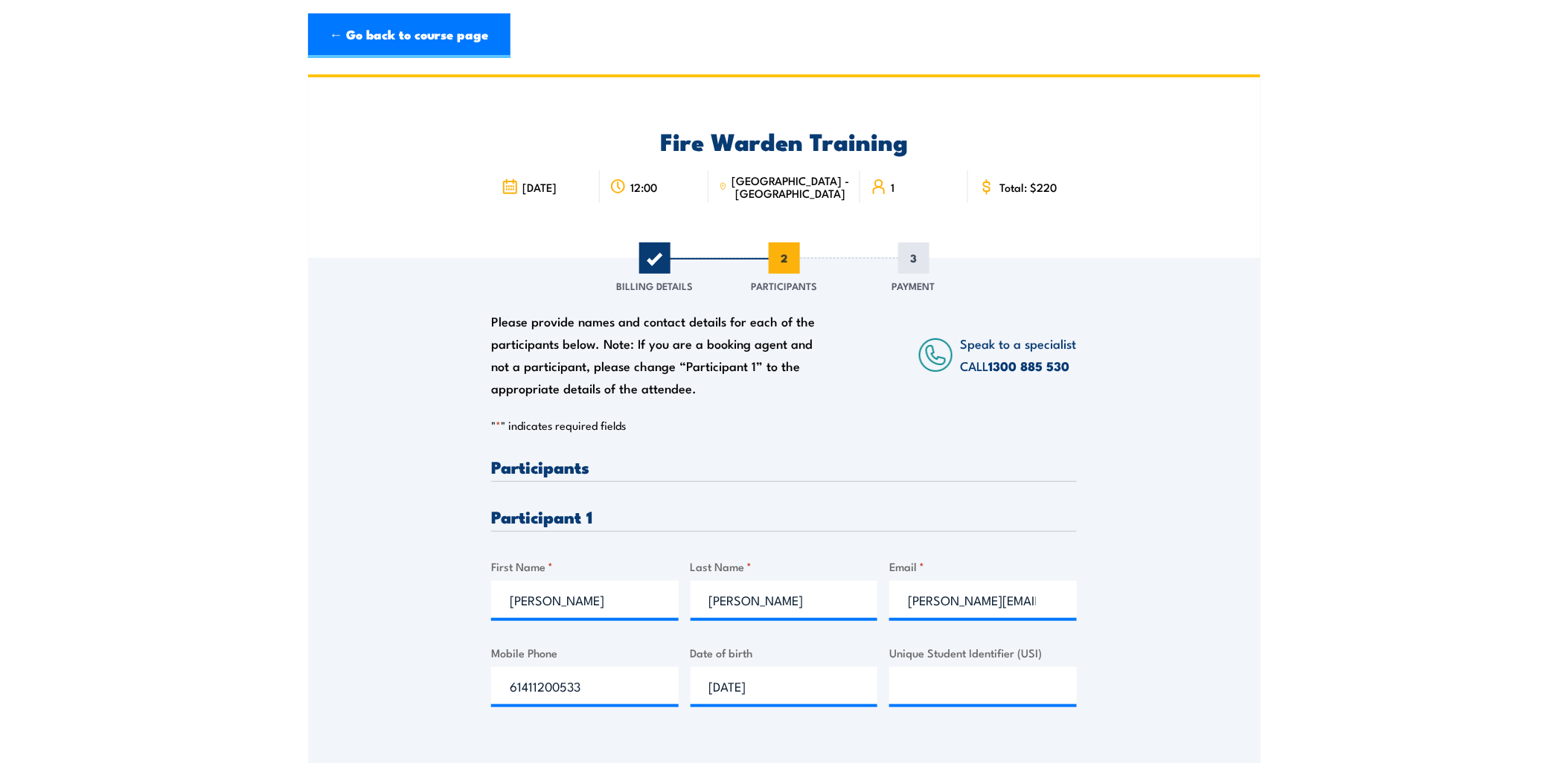
click at [623, 186] on icon at bounding box center [618, 187] width 17 height 17
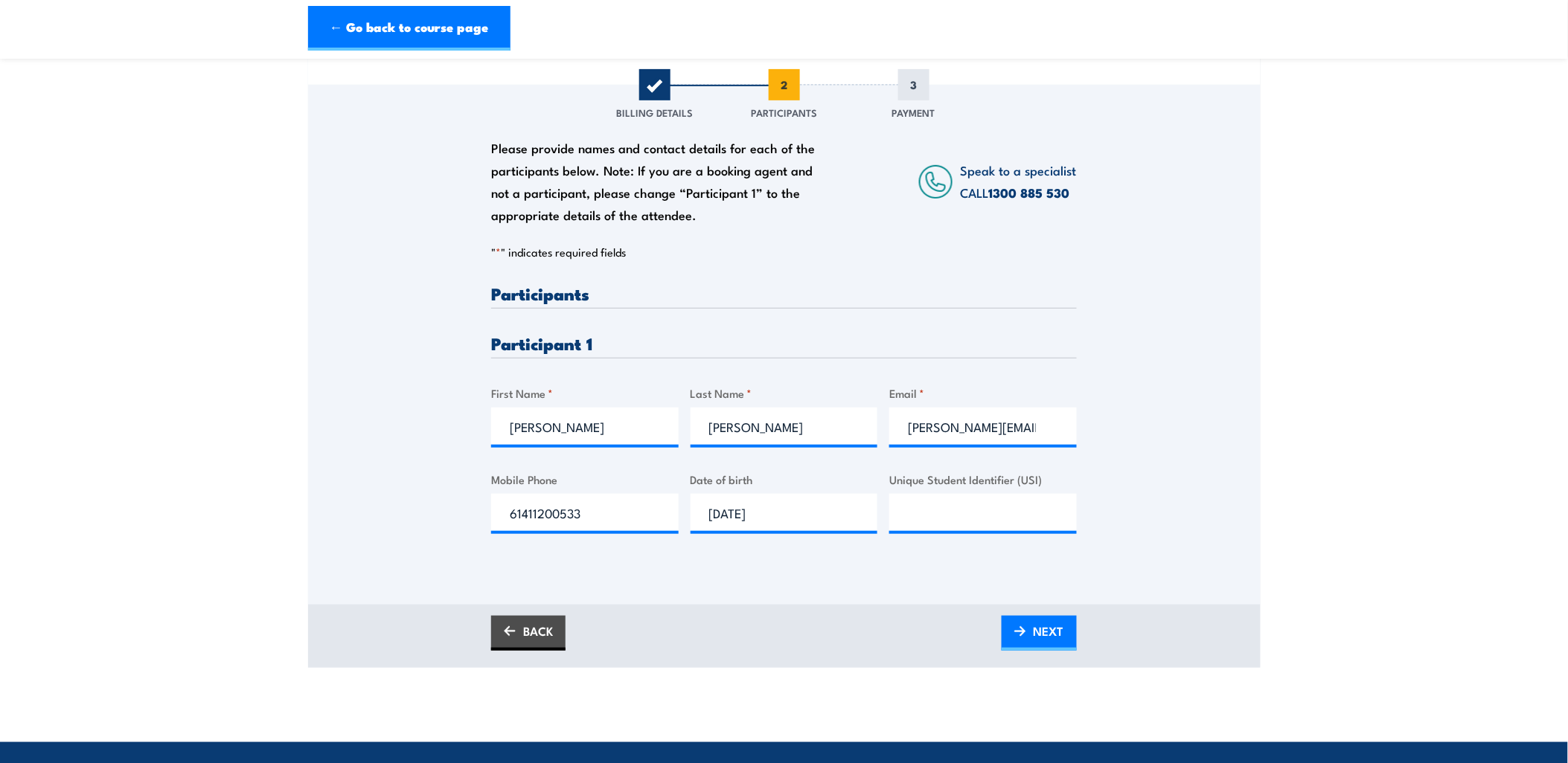
scroll to position [82, 0]
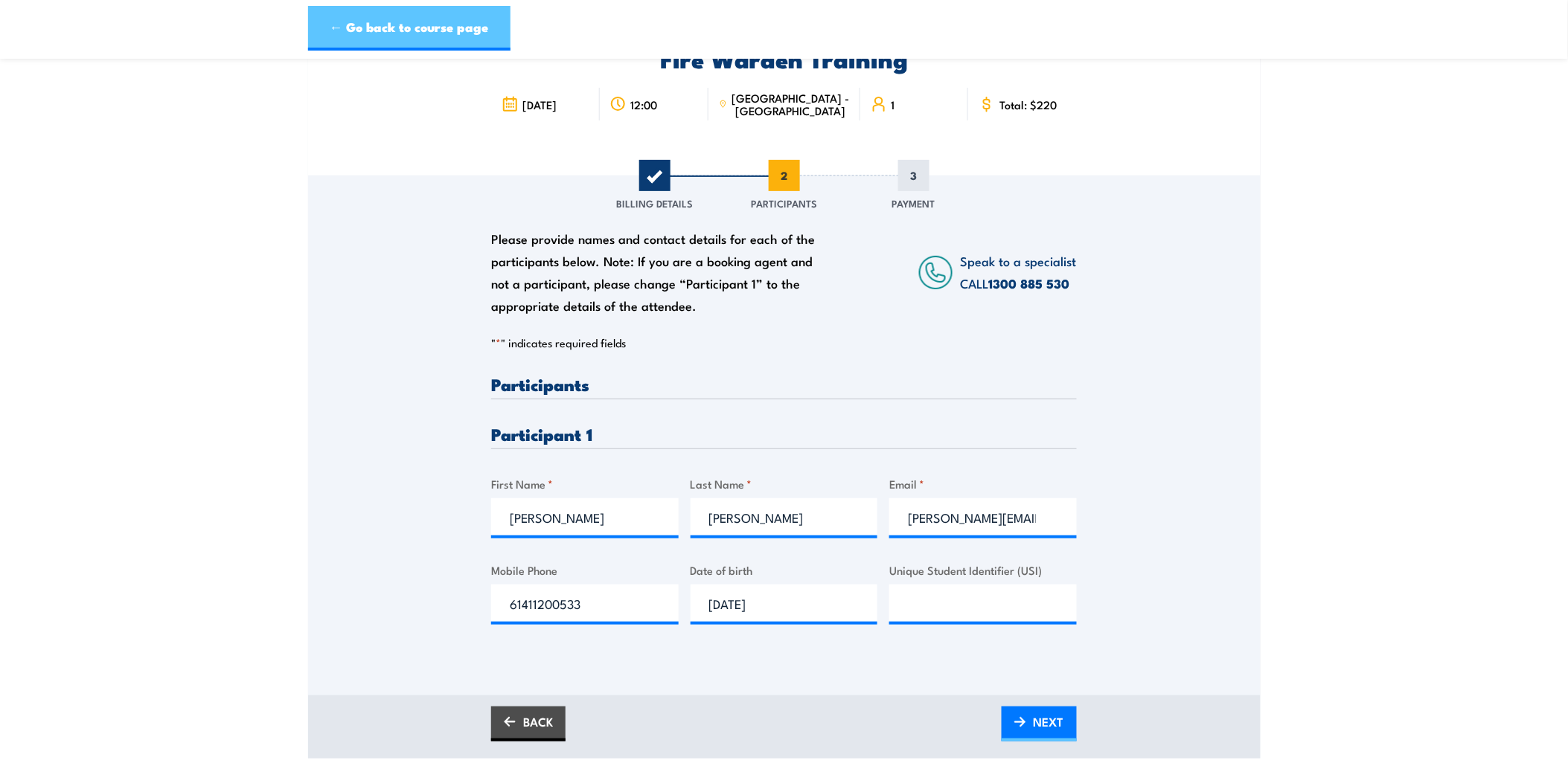
click at [365, 33] on link "← Go back to course page" at bounding box center [409, 28] width 202 height 45
click at [653, 182] on span "1" at bounding box center [655, 176] width 32 height 32
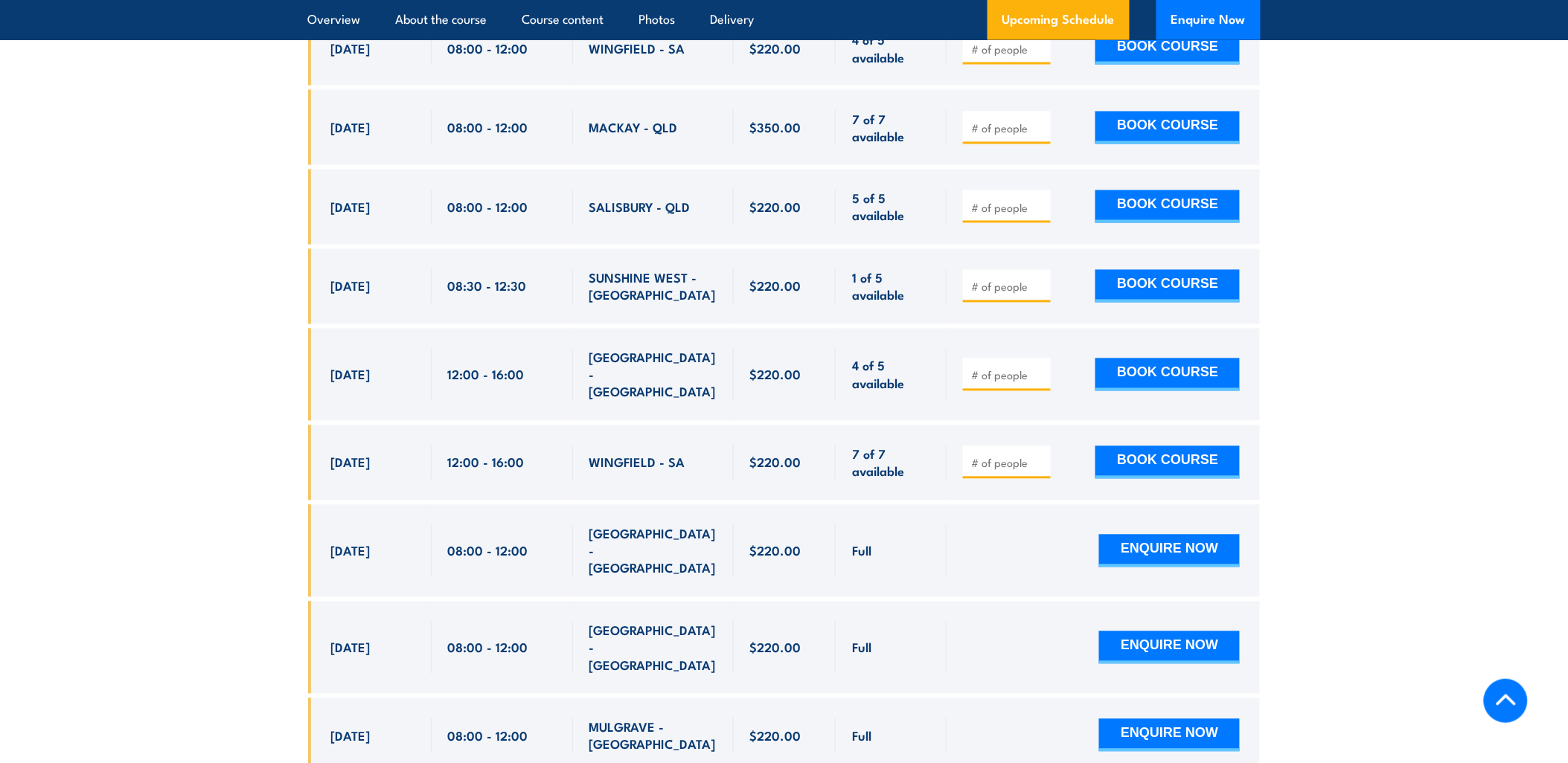
scroll to position [4833, 0]
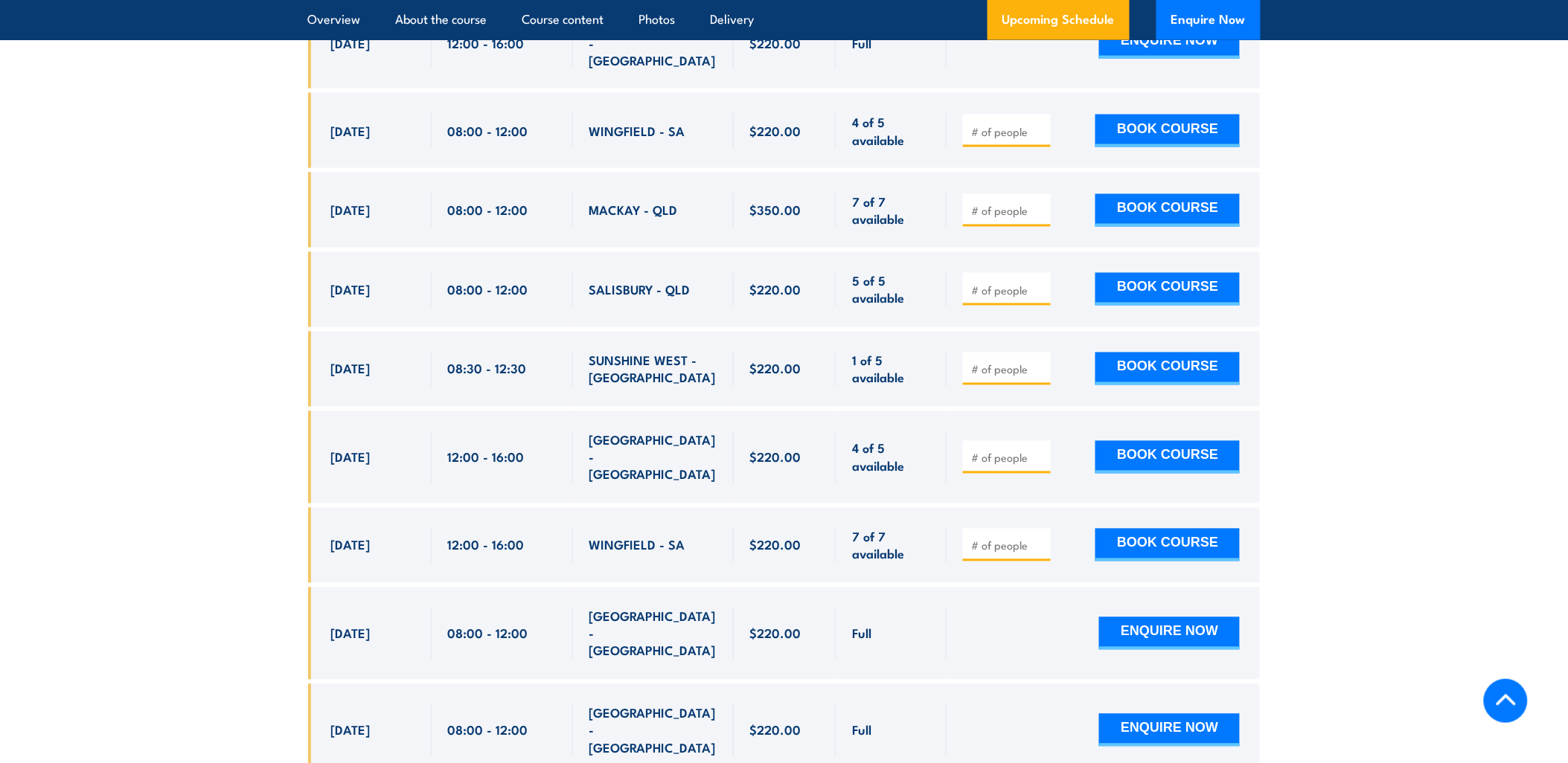
click at [1027, 451] on input "number" at bounding box center [1008, 458] width 74 height 15
type input "1"
click at [1129, 441] on button "BOOK COURSE" at bounding box center [1167, 457] width 144 height 32
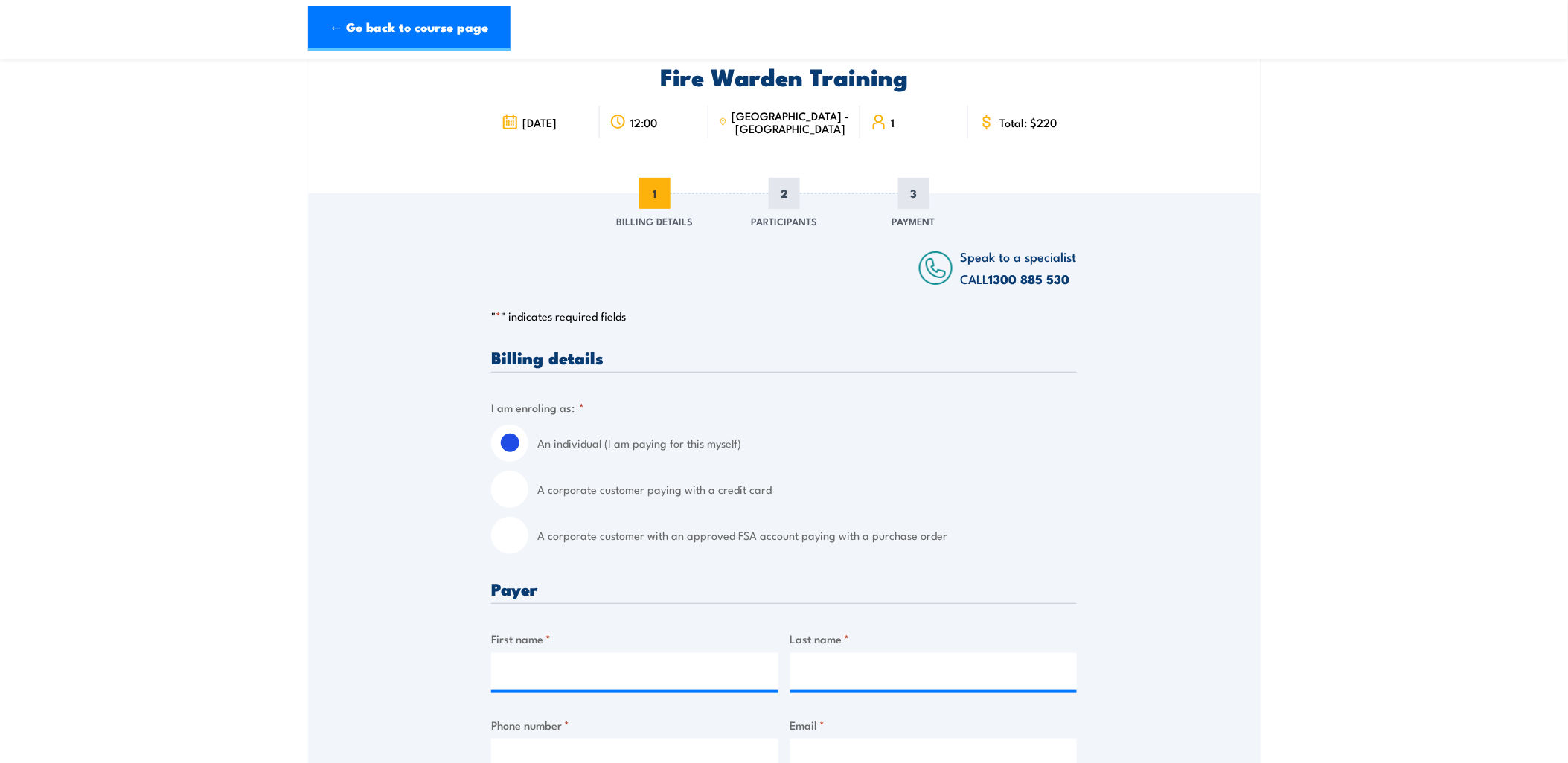
scroll to position [166, 0]
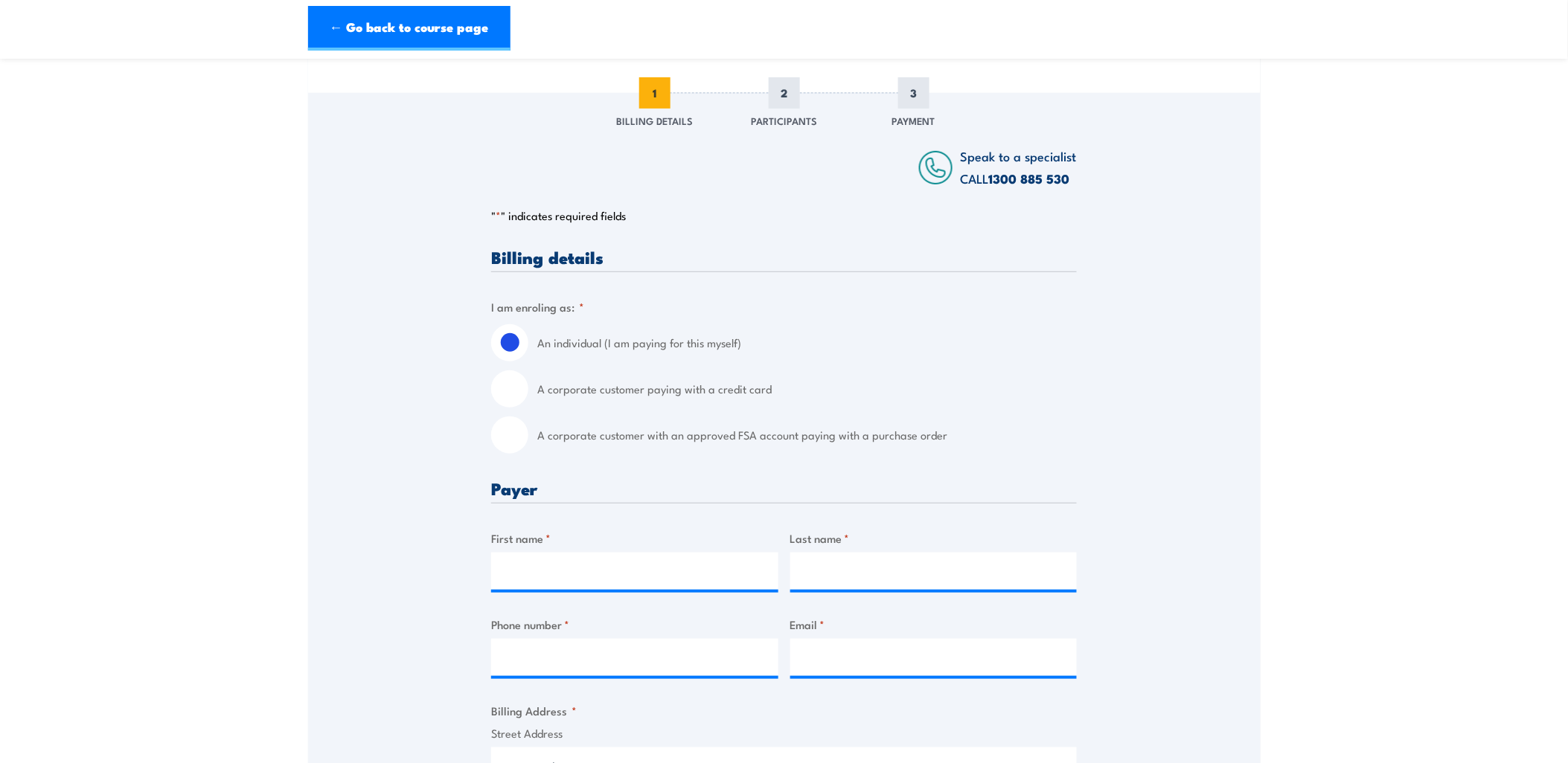
click at [554, 434] on label "A corporate customer with an approved FSA account paying with a purchase order" at bounding box center [807, 435] width 539 height 37
click at [528, 434] on input "A corporate customer with an approved FSA account paying with a purchase order" at bounding box center [509, 435] width 37 height 37
radio input "true"
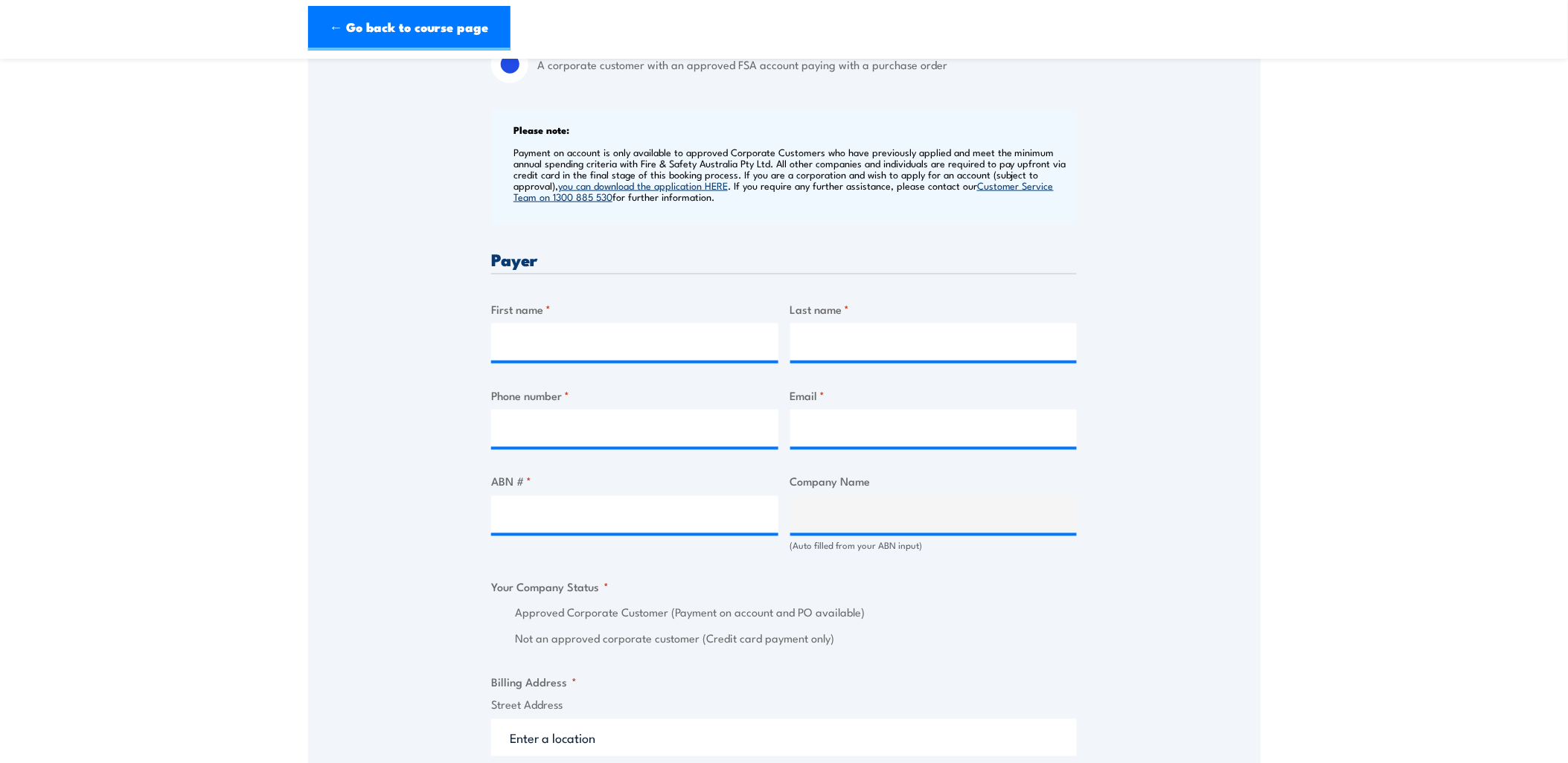
scroll to position [578, 0]
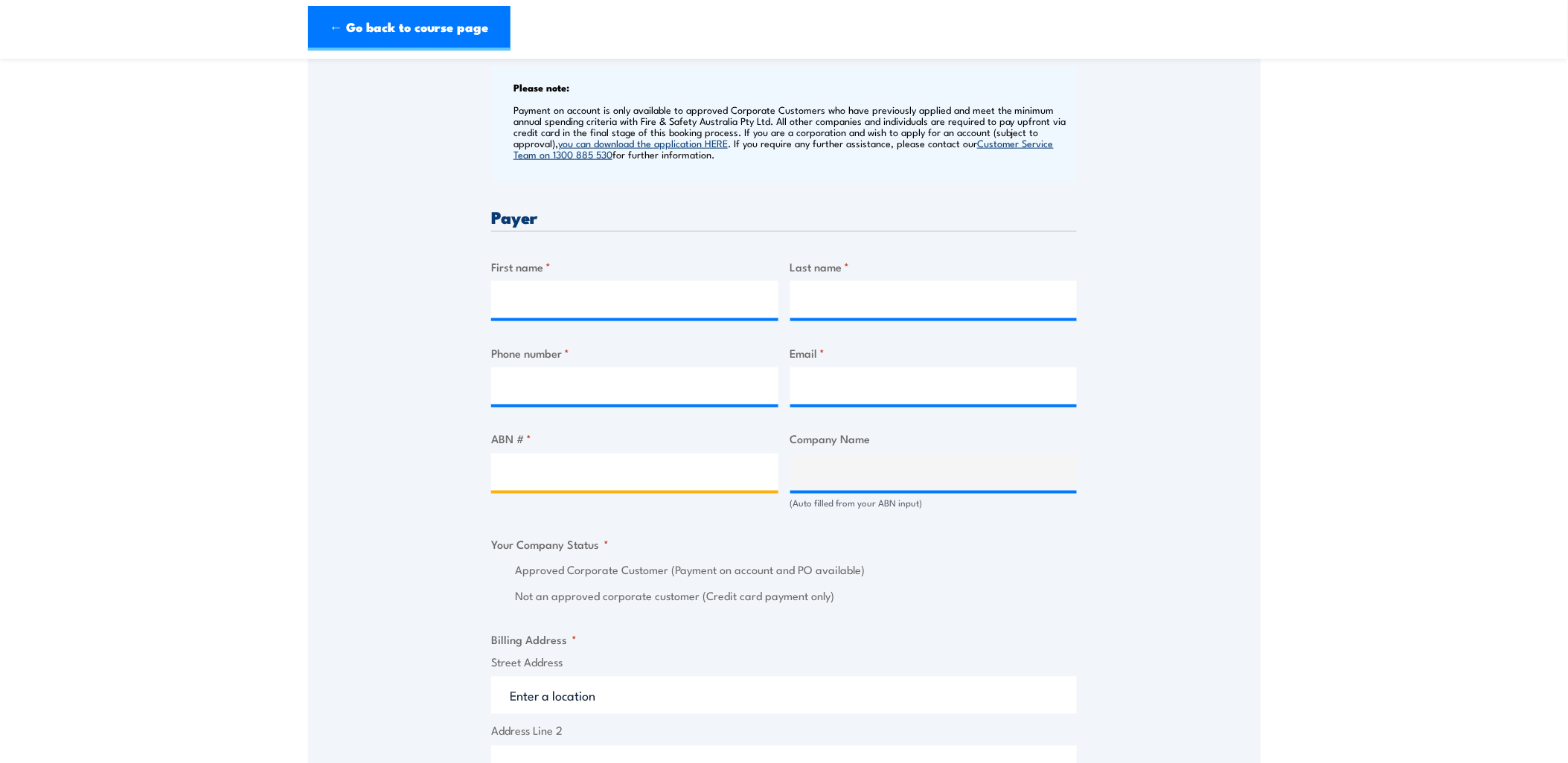
click at [552, 481] on input "ABN # *" at bounding box center [634, 472] width 287 height 37
paste input "[DATE]"
type input "[DATE]"
click at [573, 291] on input "First name *" at bounding box center [634, 300] width 287 height 37
type input "Caitlin"
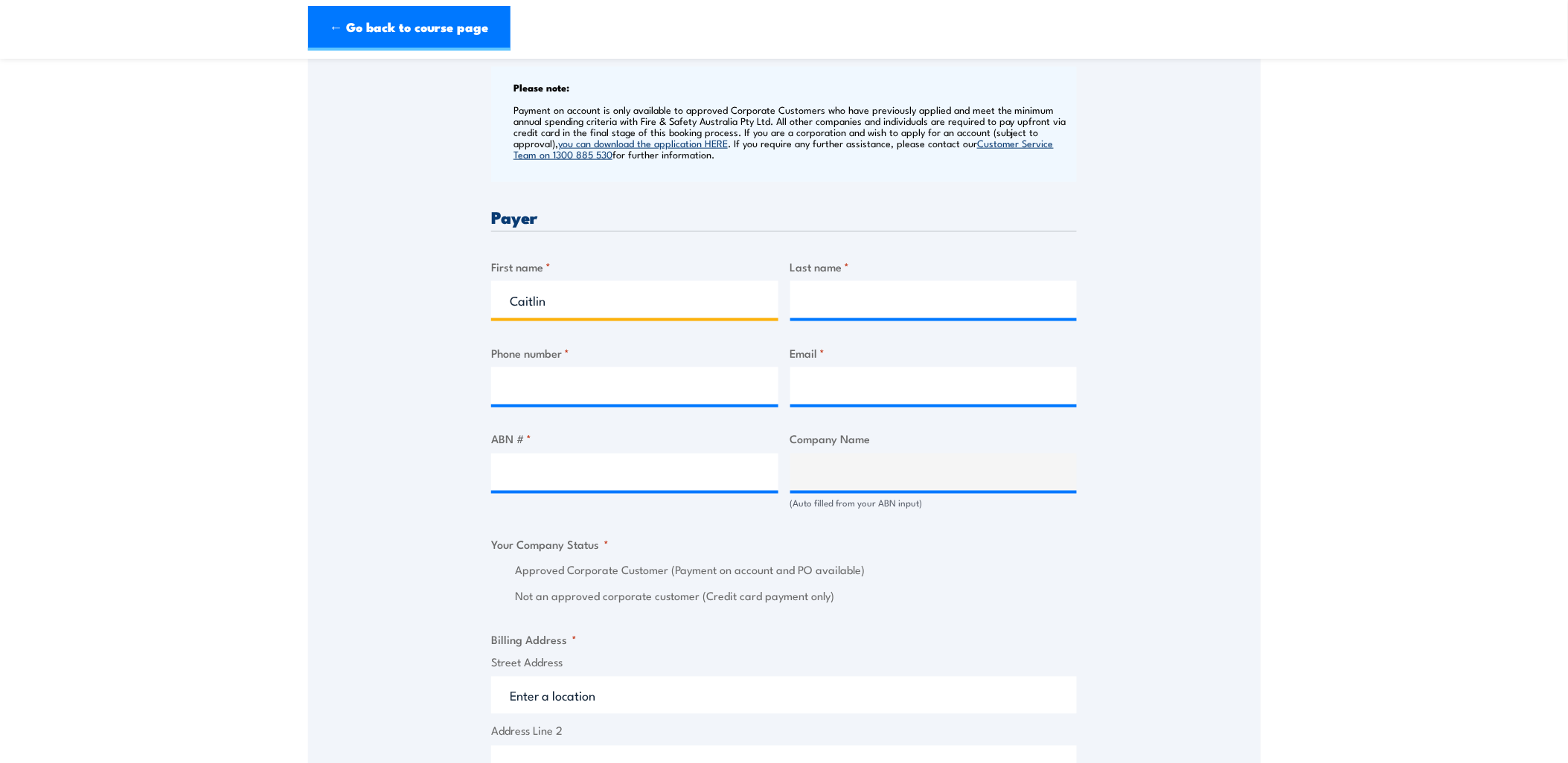
type input "[PERSON_NAME]"
type input "0400161019"
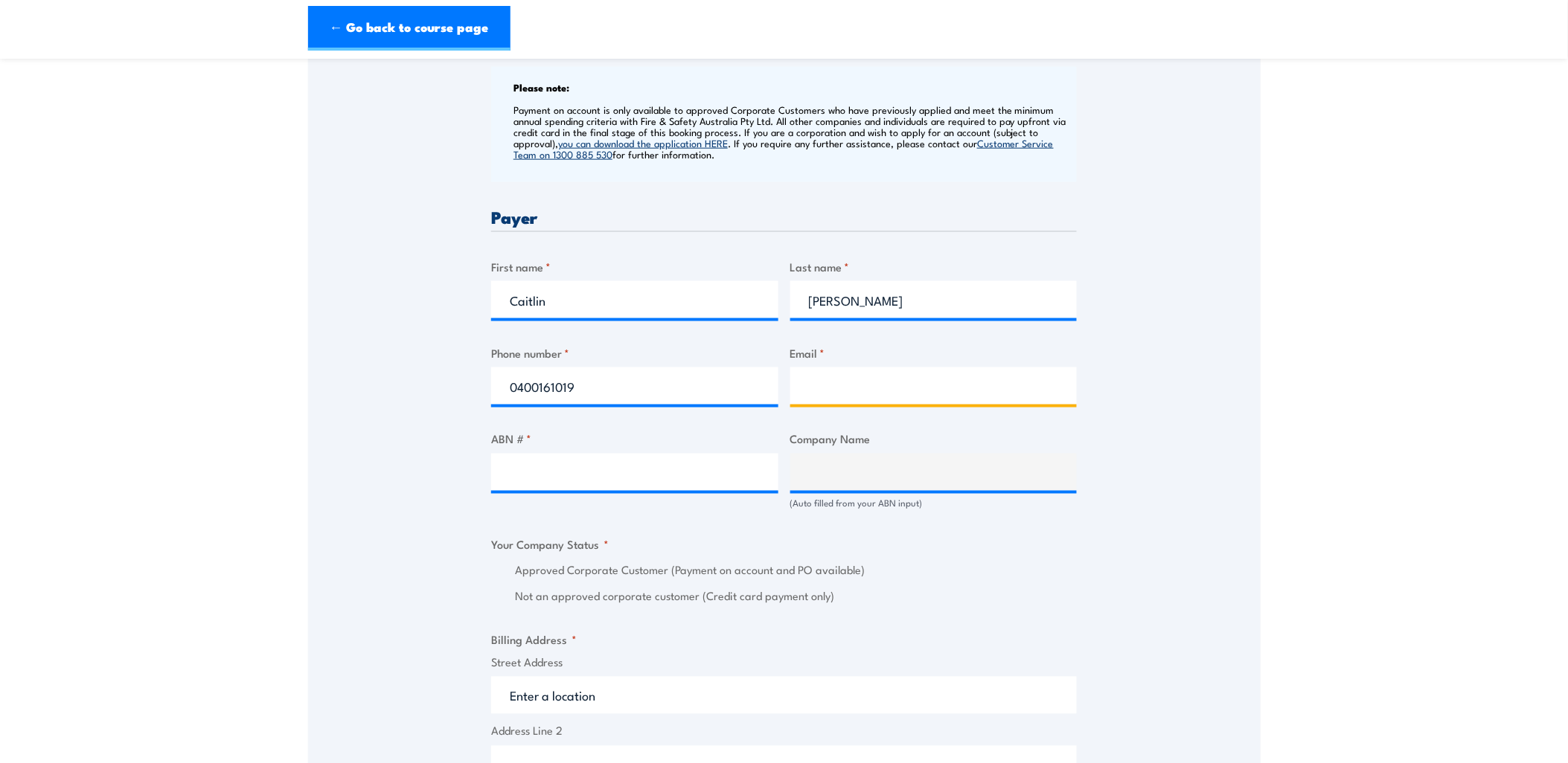
type input "[PERSON_NAME][EMAIL_ADDRESS][PERSON_NAME][DOMAIN_NAME]"
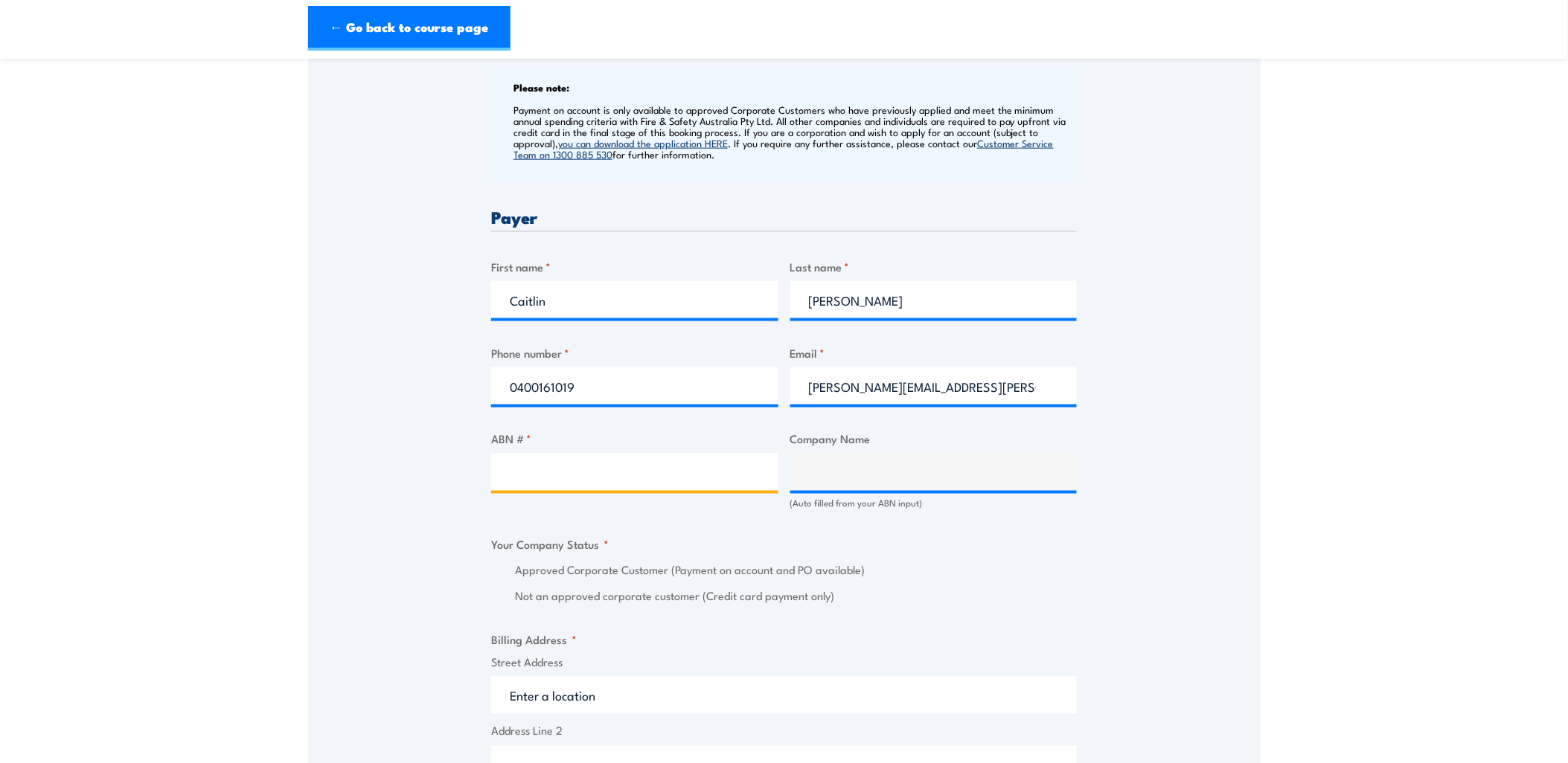
click at [579, 484] on input "ABN # *" at bounding box center [634, 472] width 287 height 37
paste input "66 618 030 872"
type input "66 618 030 872"
type input "ACCIONA CONSTRUCTION AUSTRALIA PTY LTD"
radio input "true"
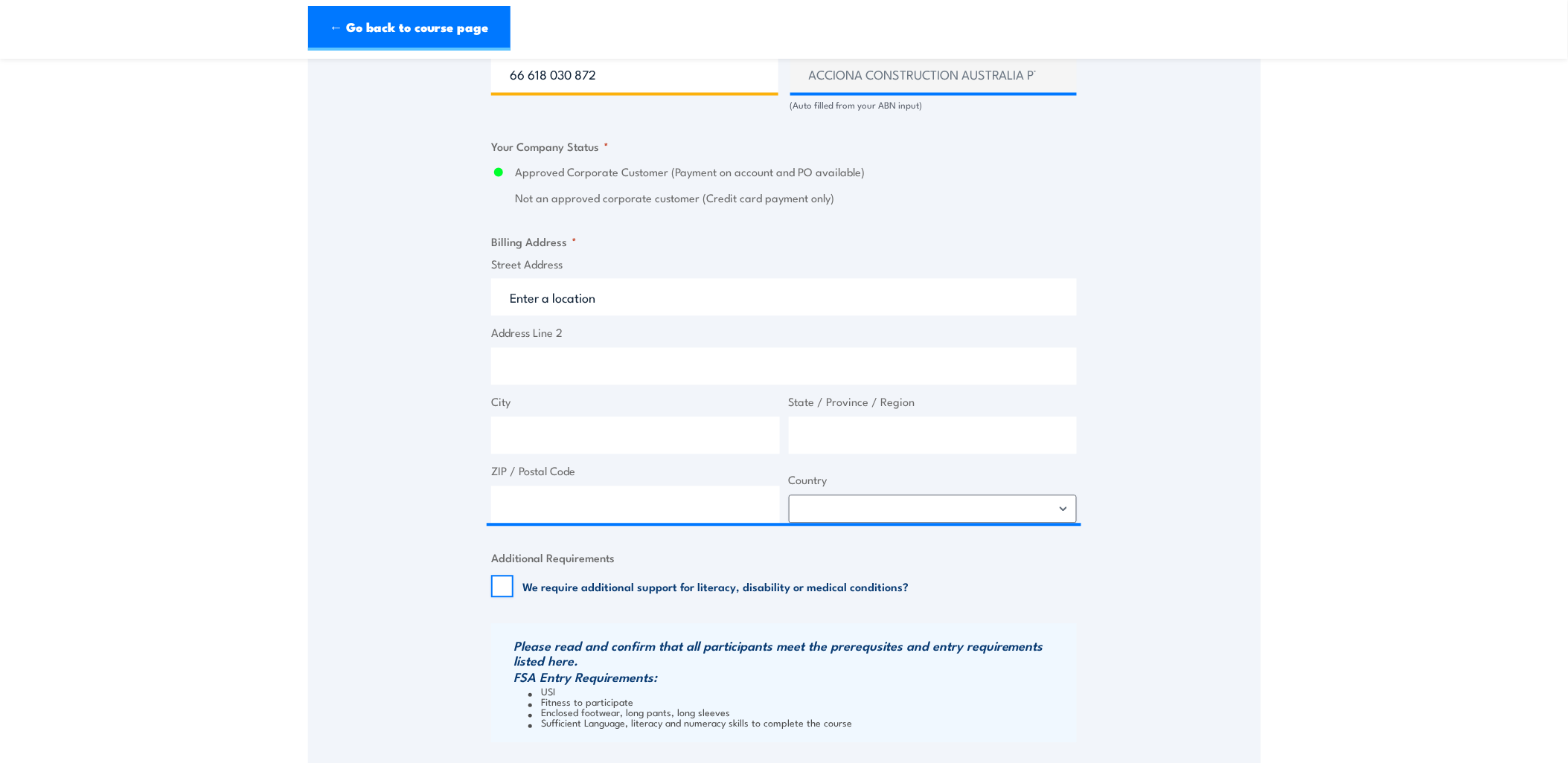
scroll to position [992, 0]
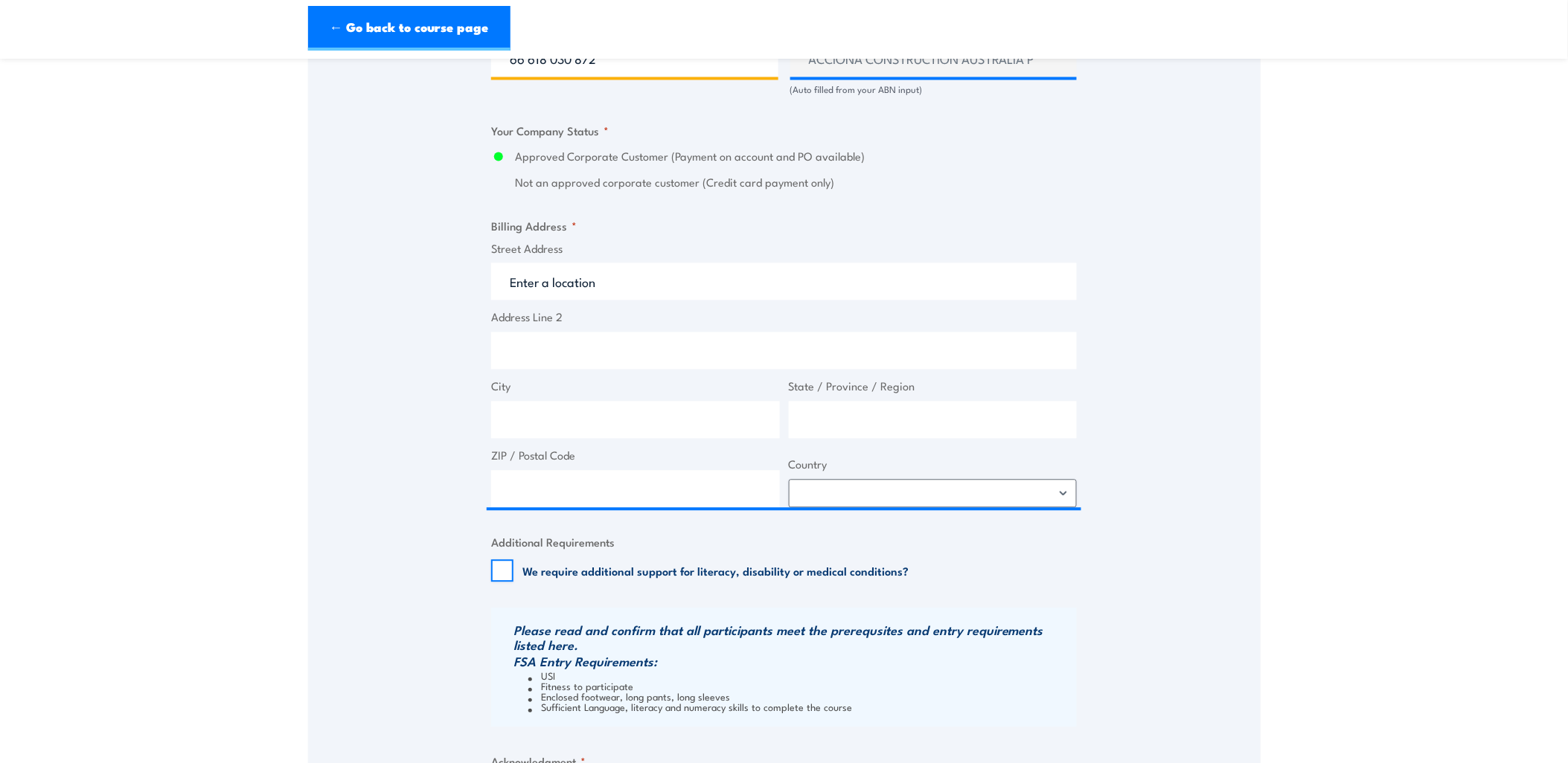
type input "66 618 030 872"
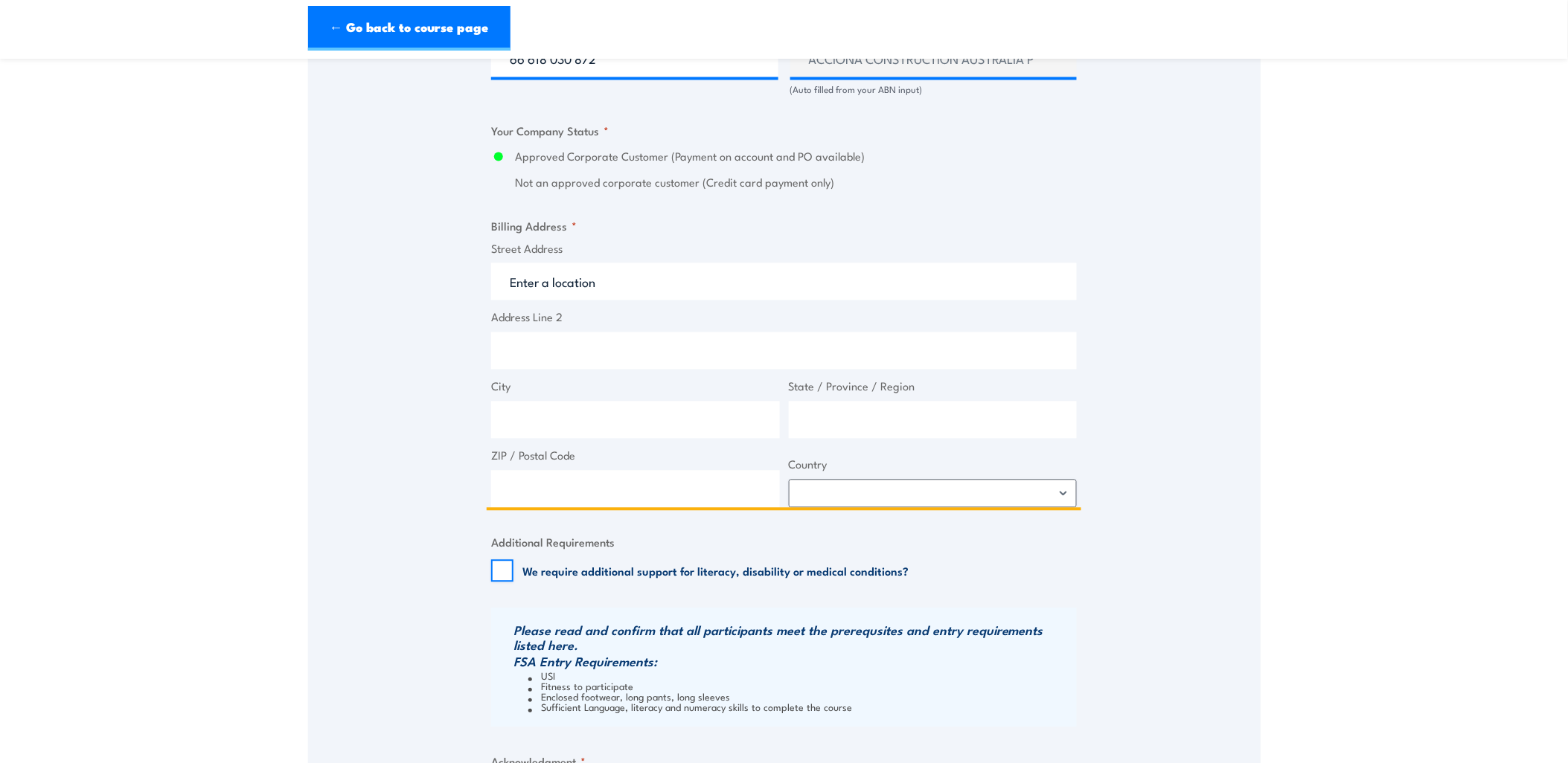
click at [547, 353] on input "Address Line 2" at bounding box center [784, 351] width 586 height 37
click at [552, 285] on input "Street Address" at bounding box center [784, 282] width 586 height 37
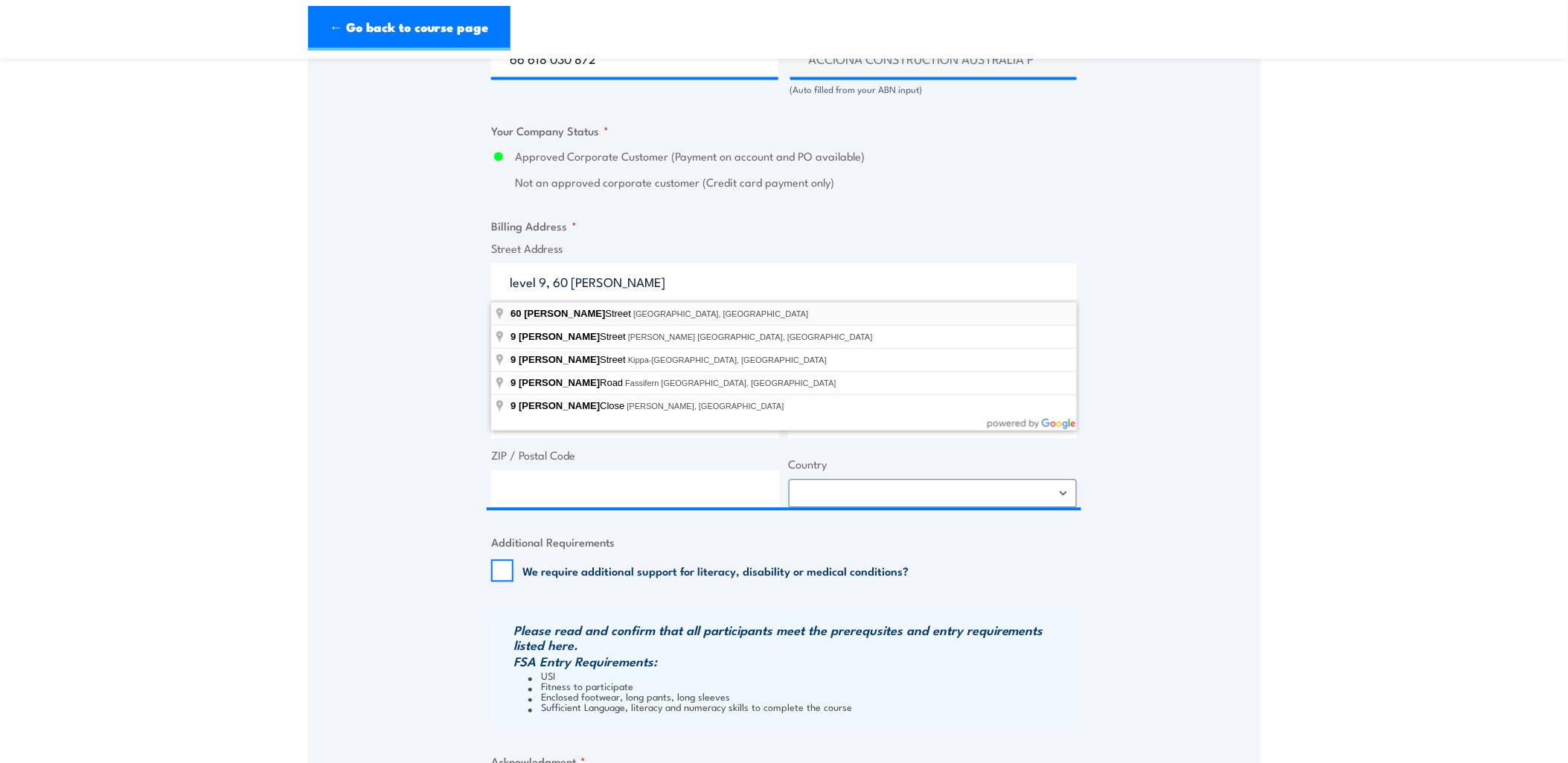
type input "[STREET_ADDRESS][PERSON_NAME]"
type input "[GEOGRAPHIC_DATA]"
type input "2060"
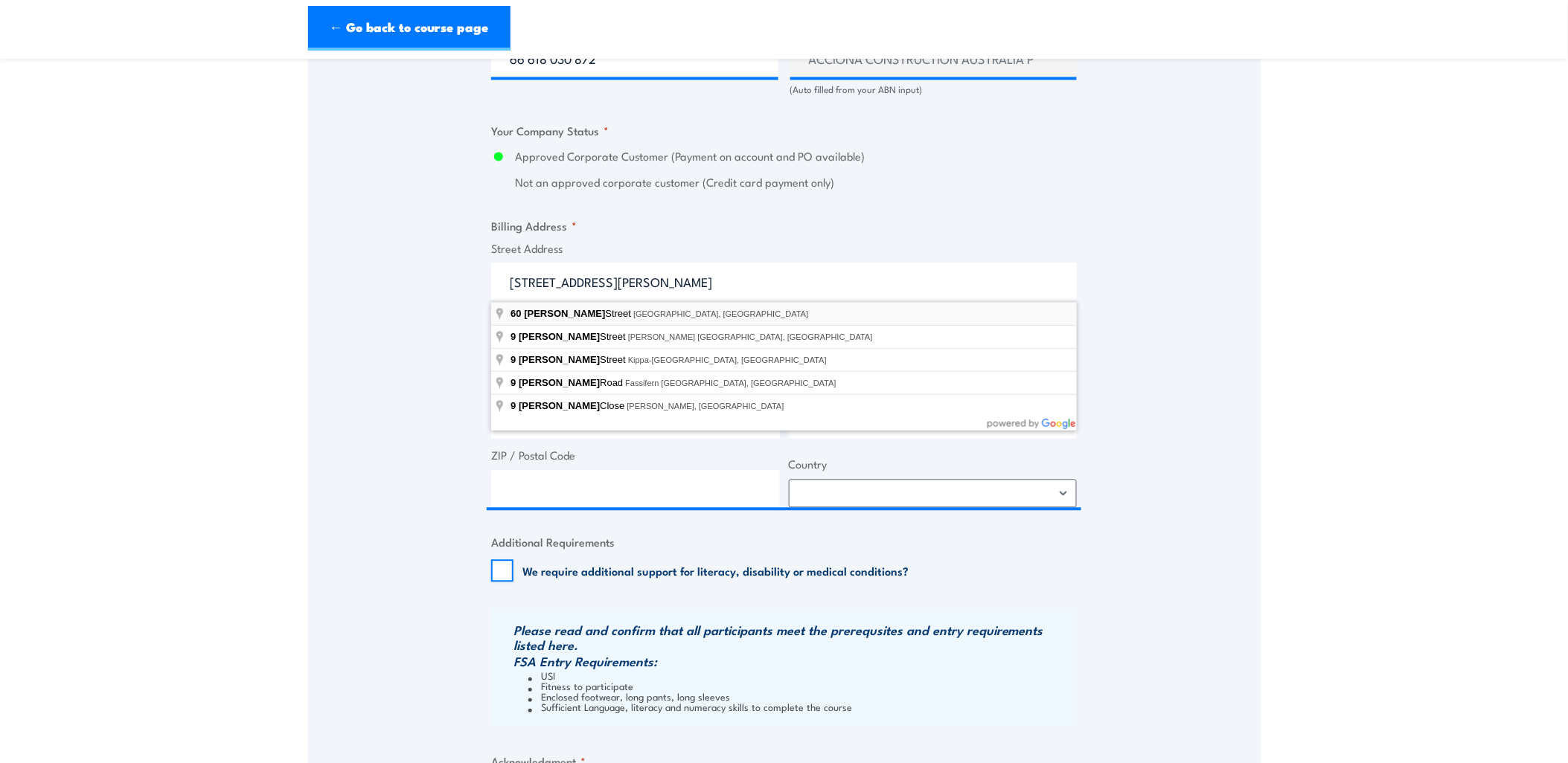
select select "[GEOGRAPHIC_DATA]"
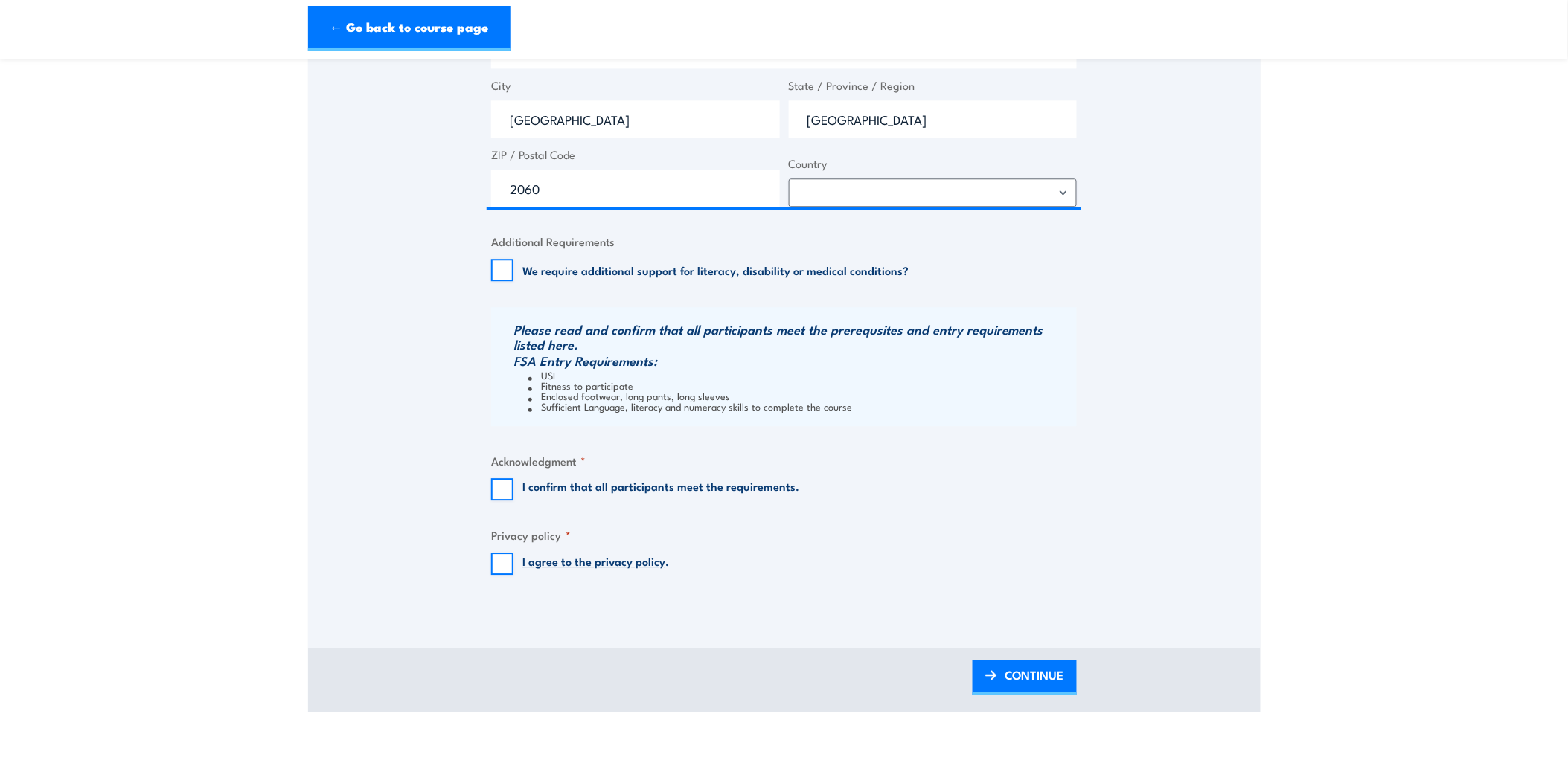
scroll to position [1322, 0]
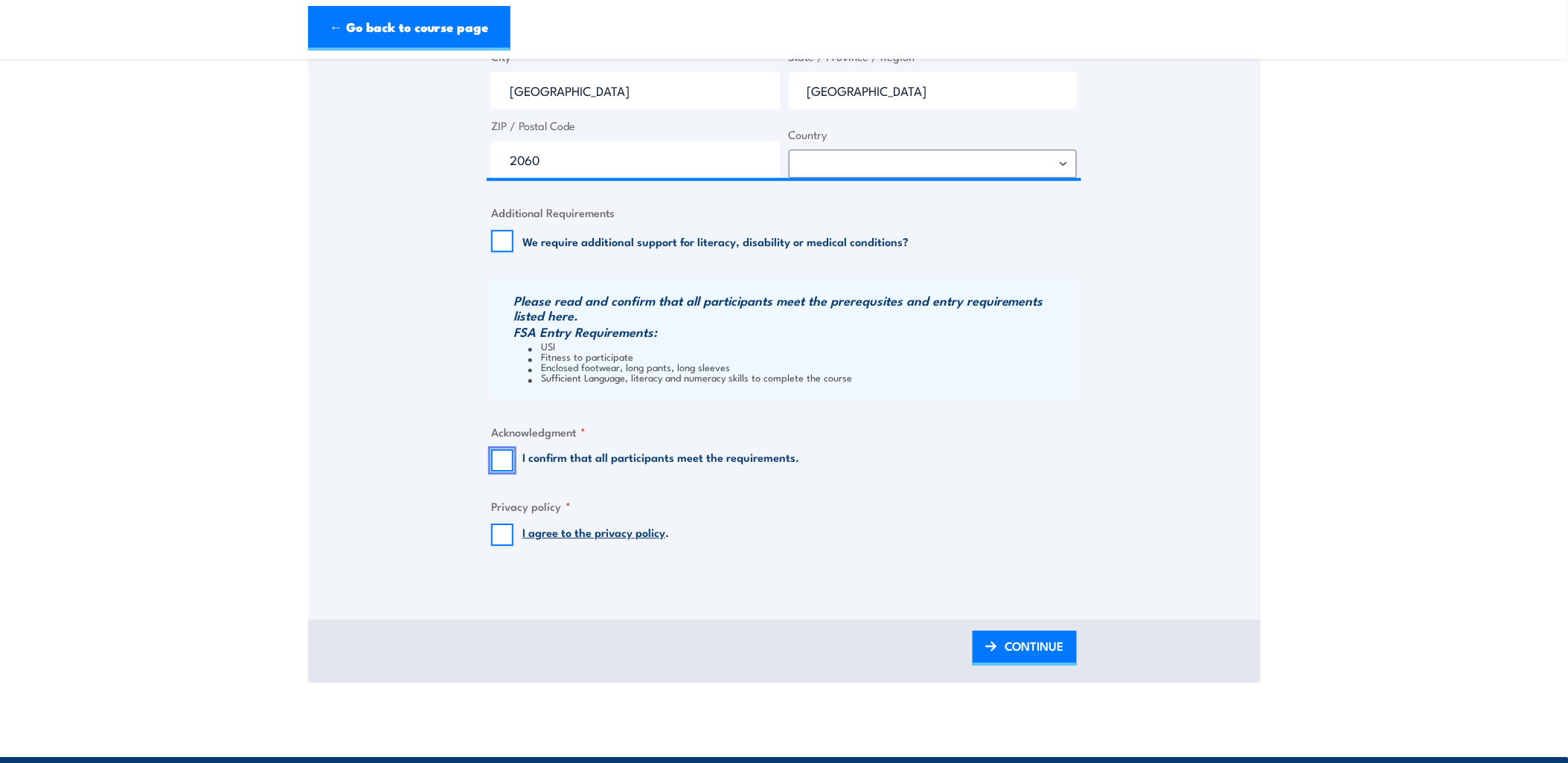
click at [509, 458] on input "I confirm that all participants meet the requirements." at bounding box center [502, 460] width 22 height 22
checkbox input "true"
click at [506, 538] on input "I agree to the privacy policy ." at bounding box center [502, 534] width 22 height 22
checkbox input "true"
click at [1013, 637] on span "CONTINUE" at bounding box center [1035, 646] width 60 height 39
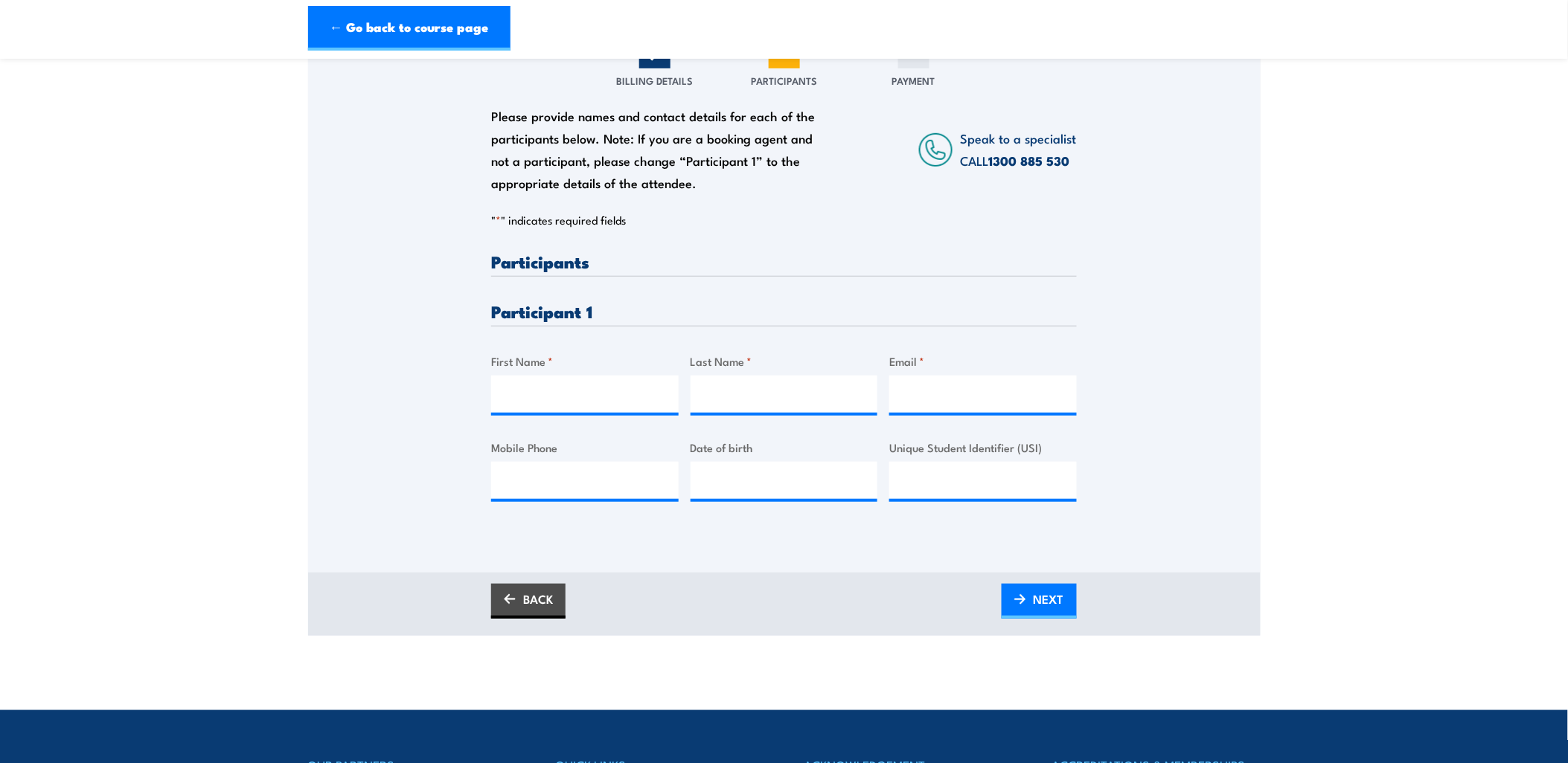
scroll to position [166, 0]
